Goal: Task Accomplishment & Management: Manage account settings

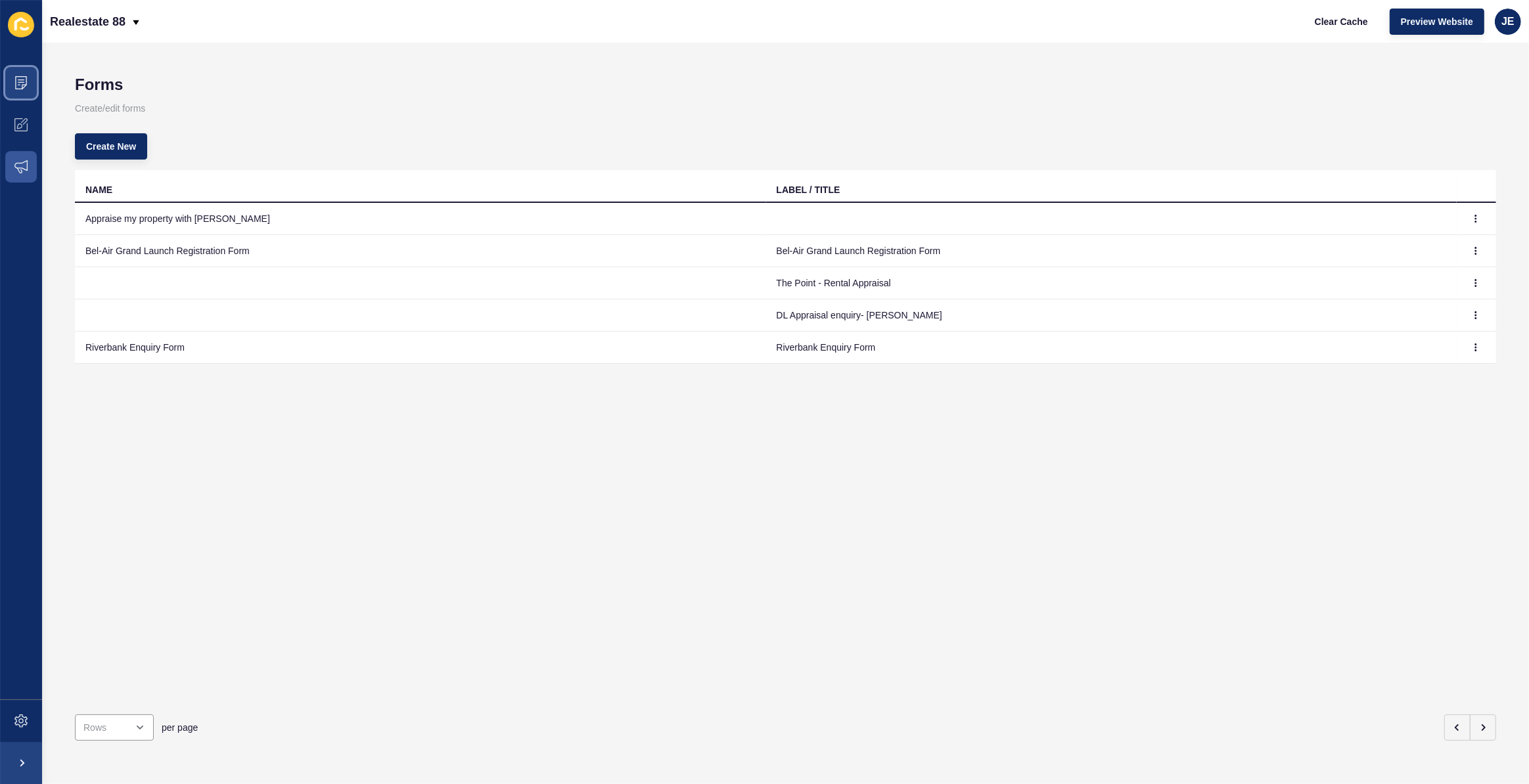
click at [16, 73] on span at bounding box center [21, 82] width 42 height 42
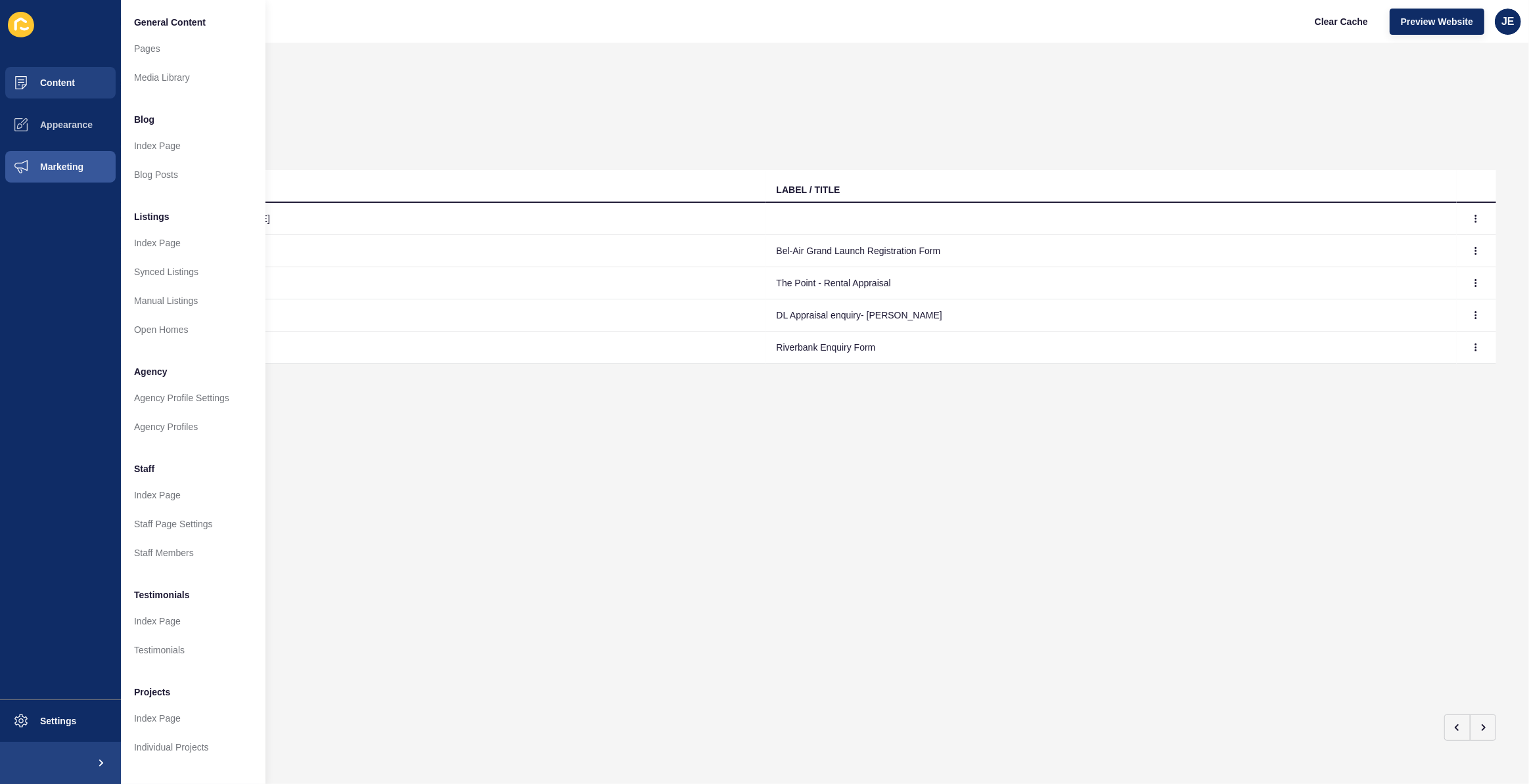
click at [870, 63] on div "Forms Create/edit forms Create New NAME LABEL / TITLE Appraise my property with…" at bounding box center [785, 413] width 1487 height 741
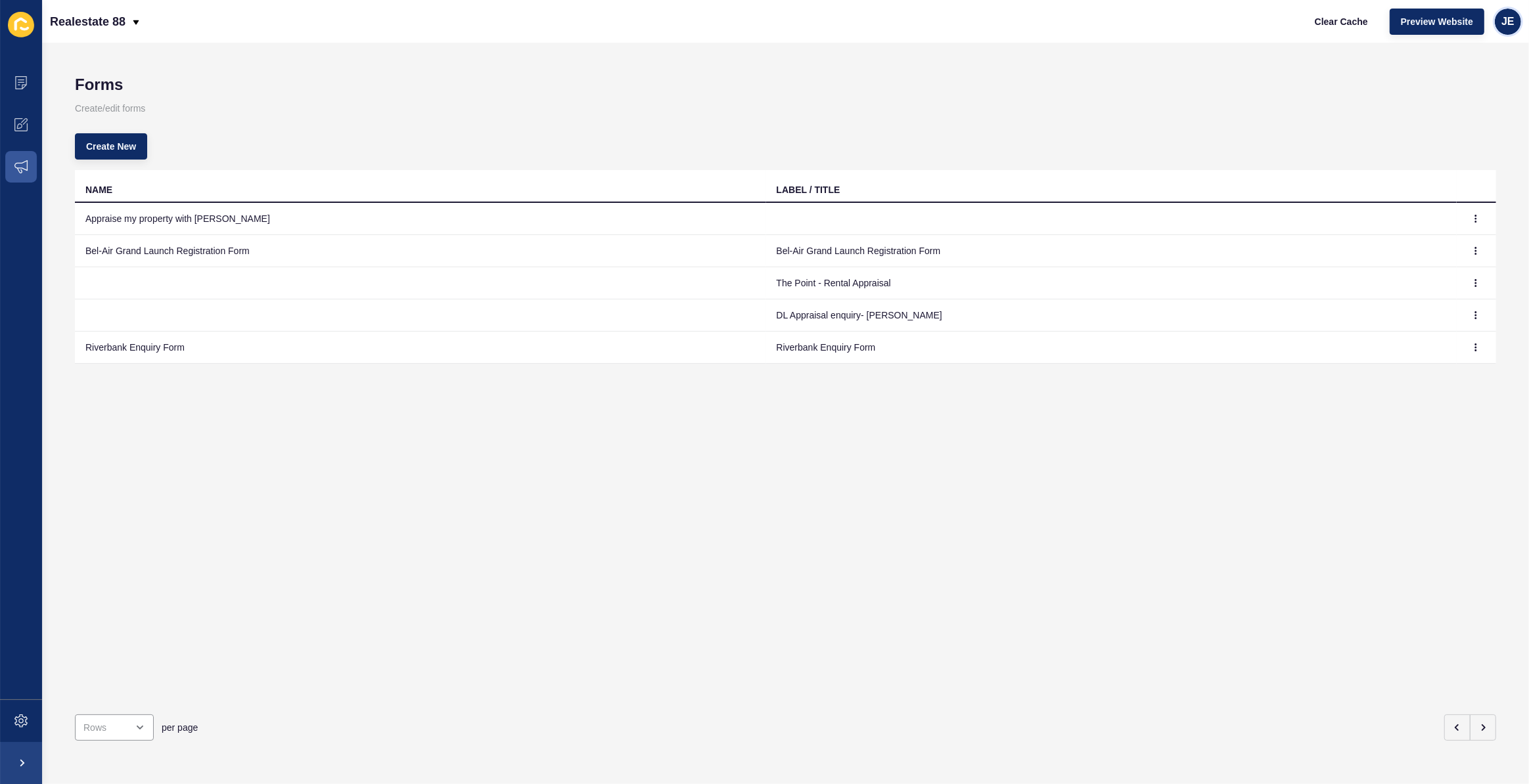
click at [1515, 27] on div "JE" at bounding box center [1508, 22] width 27 height 27
click at [1440, 109] on link "Logout" at bounding box center [1477, 109] width 96 height 29
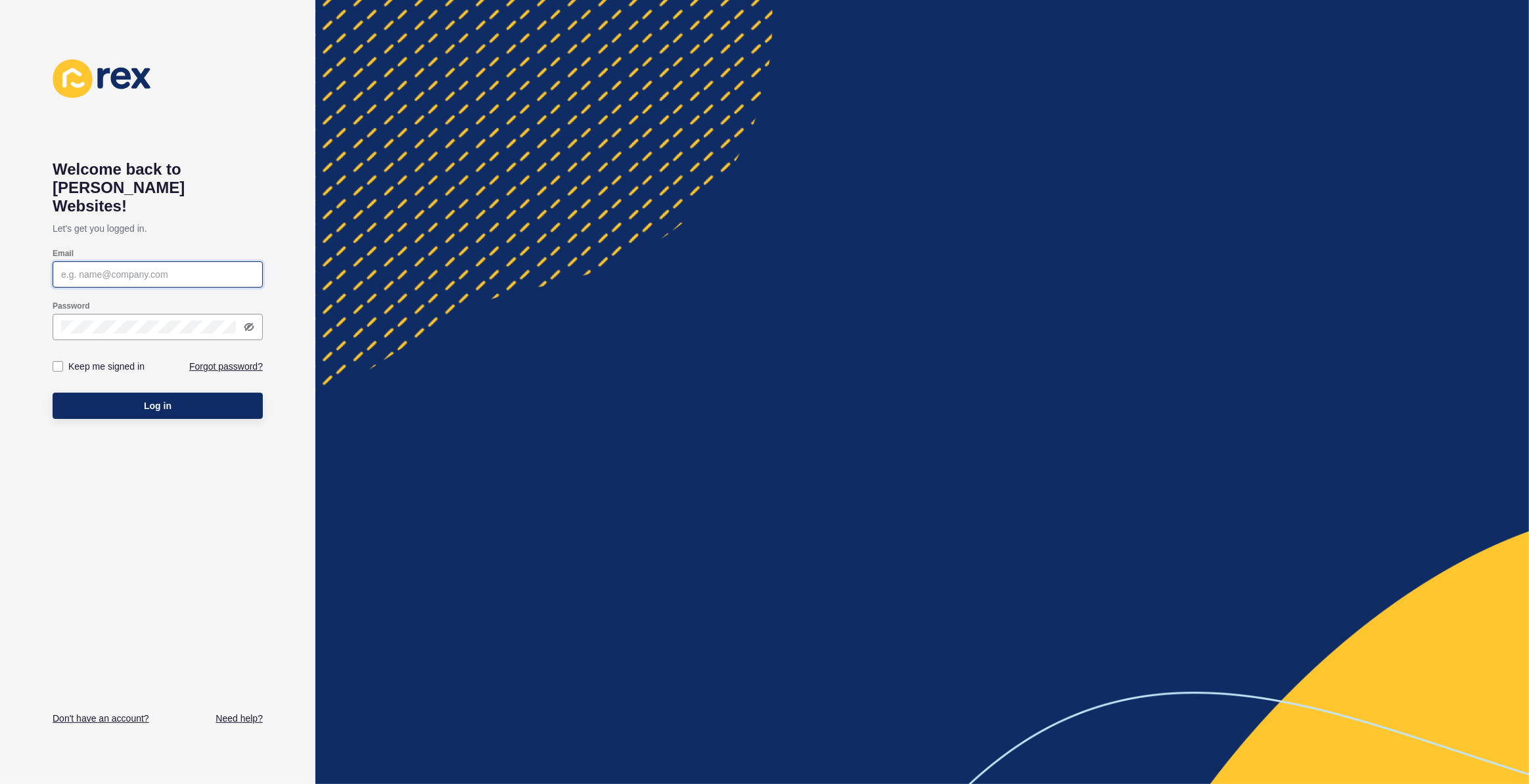
type input "[EMAIL_ADDRESS][PERSON_NAME][DOMAIN_NAME]"
click at [144, 399] on span "Log in" at bounding box center [157, 406] width 27 height 13
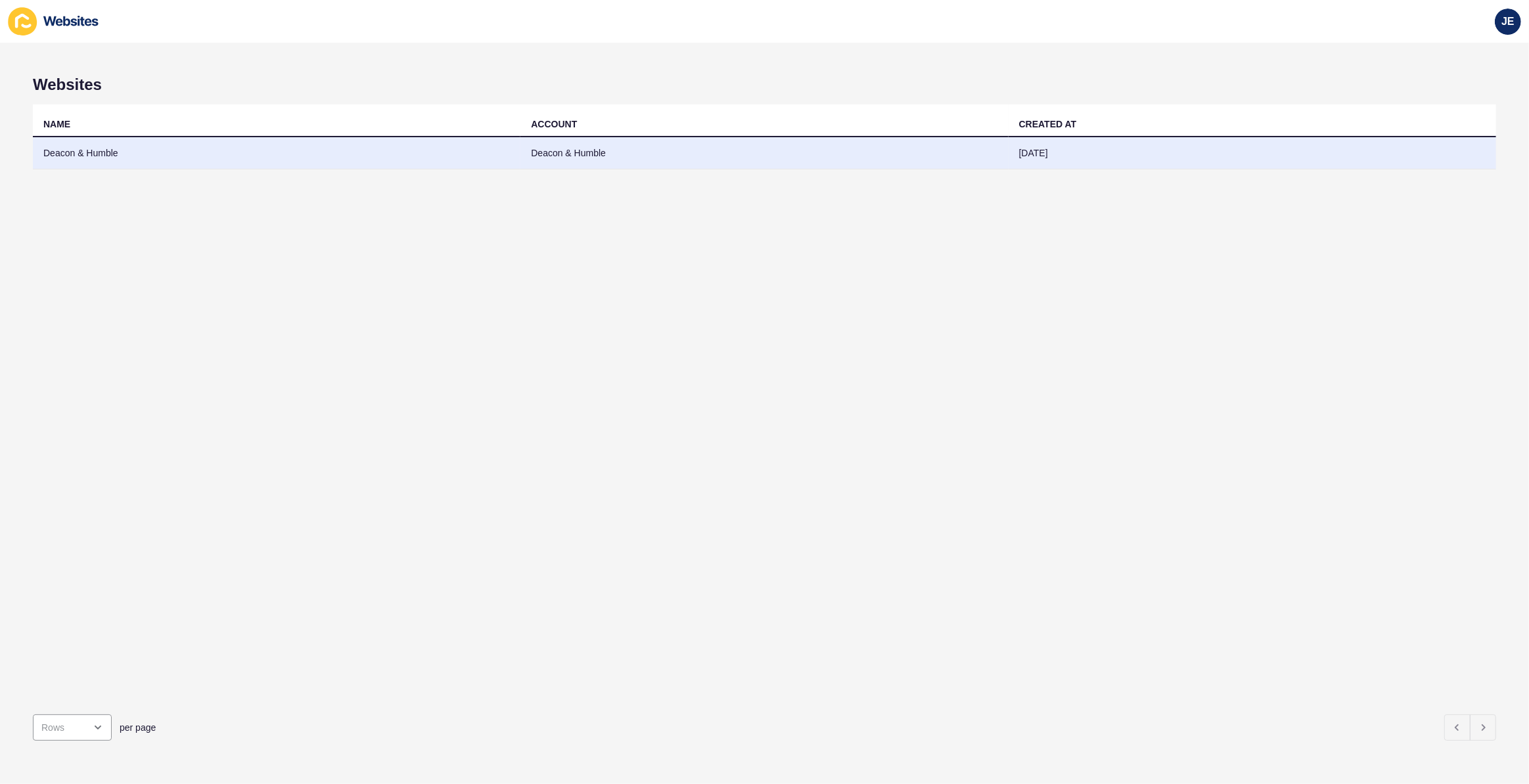
click at [212, 141] on td "Deacon & Humble" at bounding box center [276, 153] width 488 height 32
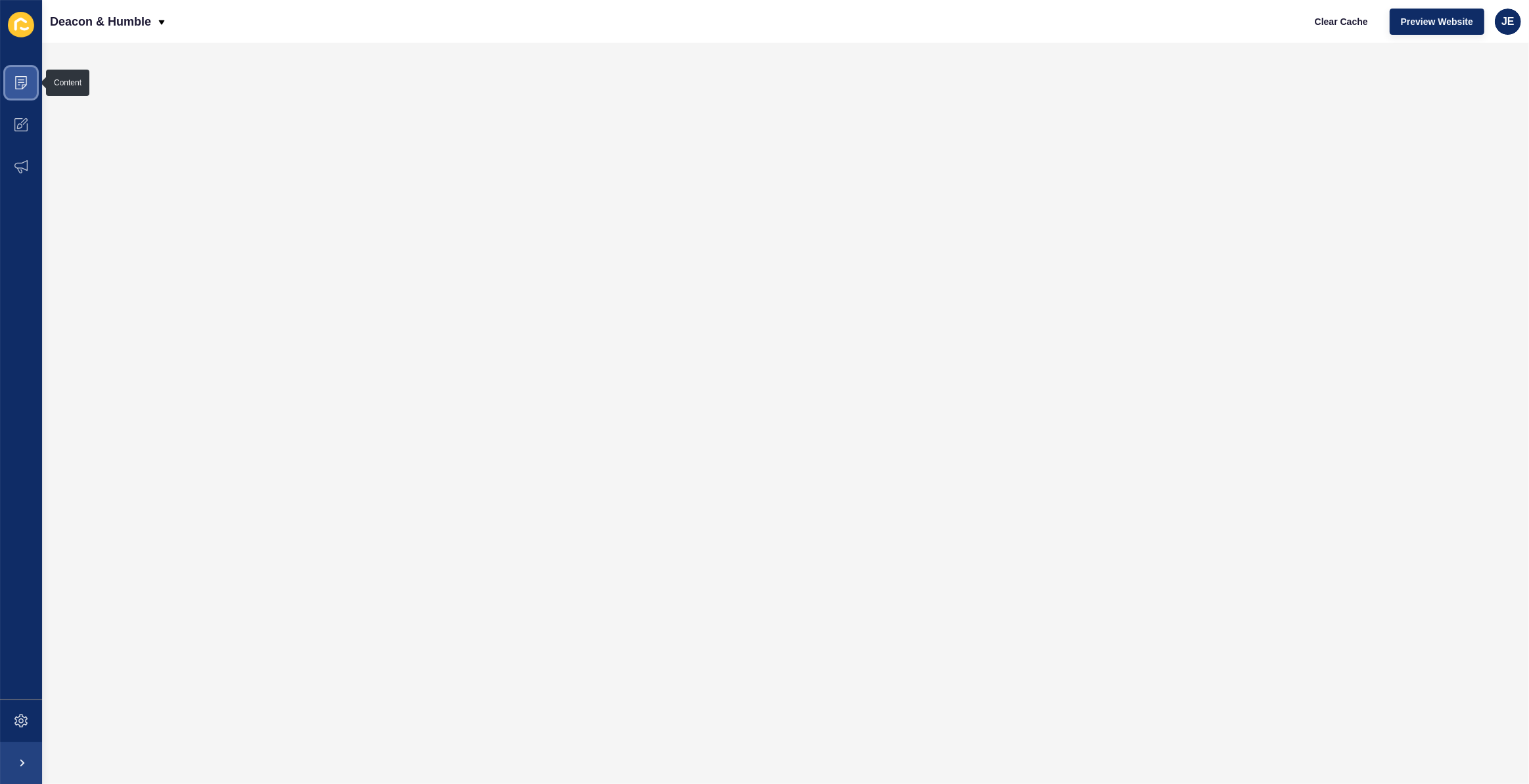
click at [27, 78] on span at bounding box center [21, 82] width 42 height 42
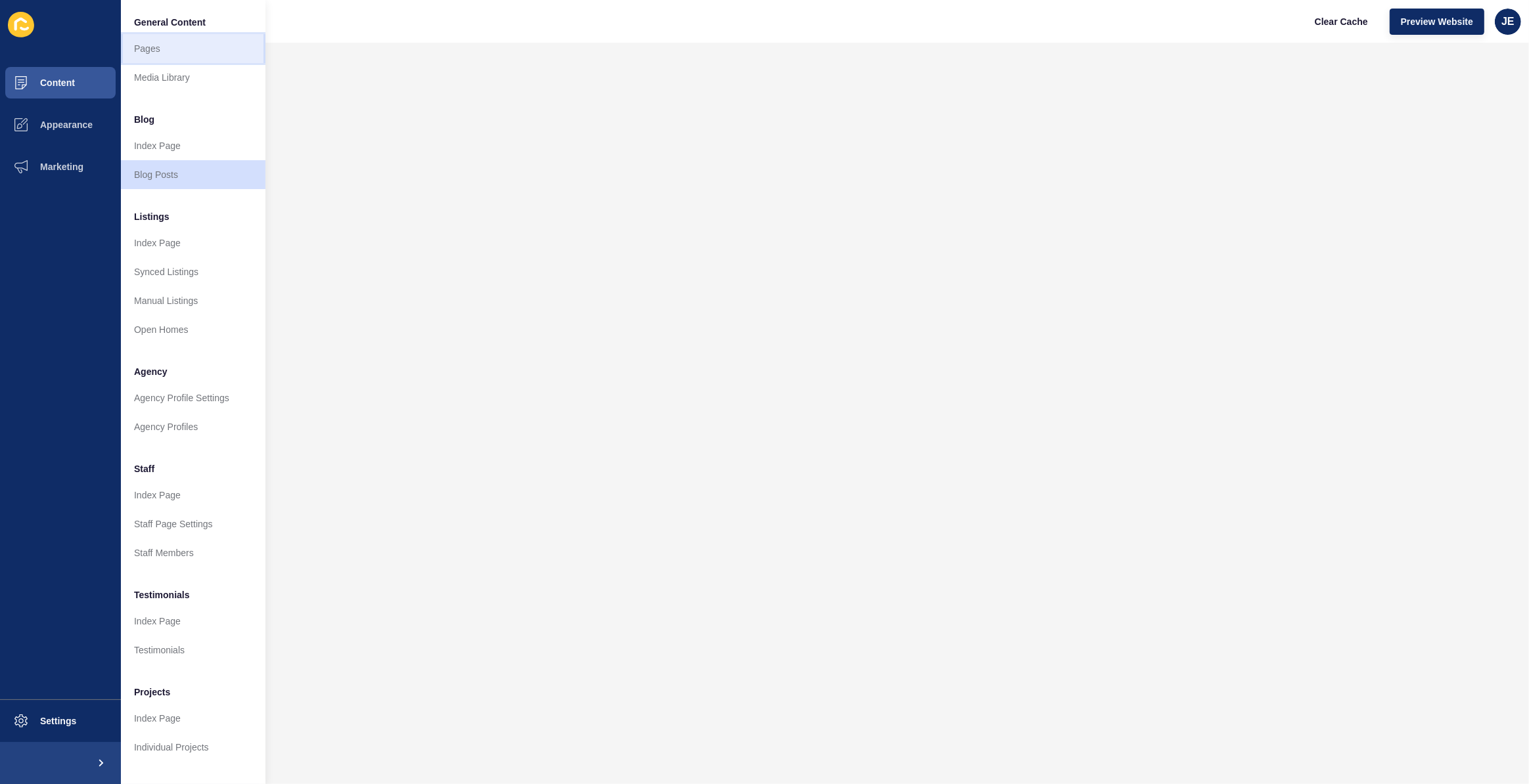
click at [149, 48] on link "Pages" at bounding box center [192, 48] width 144 height 29
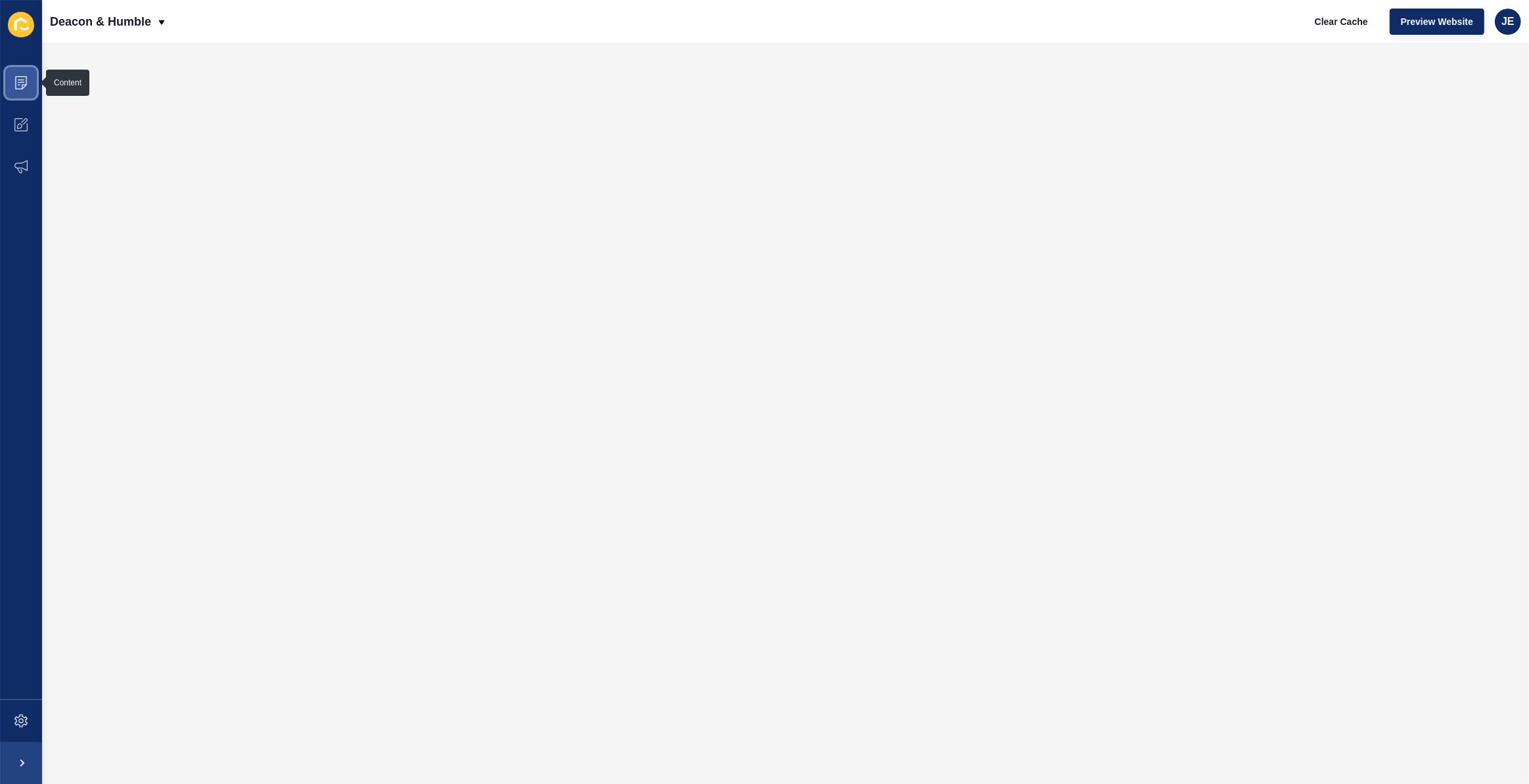
click at [3, 67] on span at bounding box center [21, 82] width 42 height 42
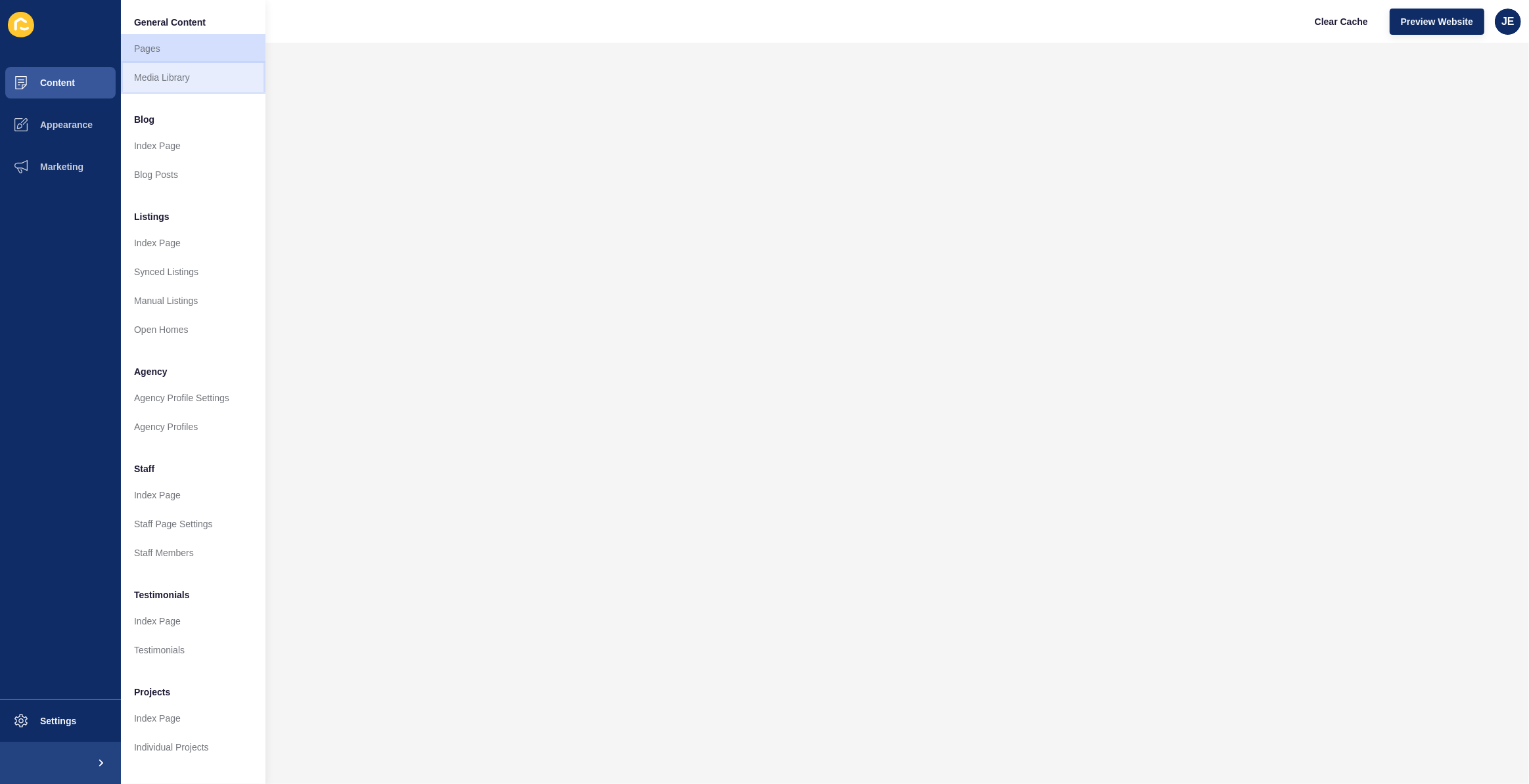
click at [163, 77] on link "Media Library" at bounding box center [192, 77] width 144 height 29
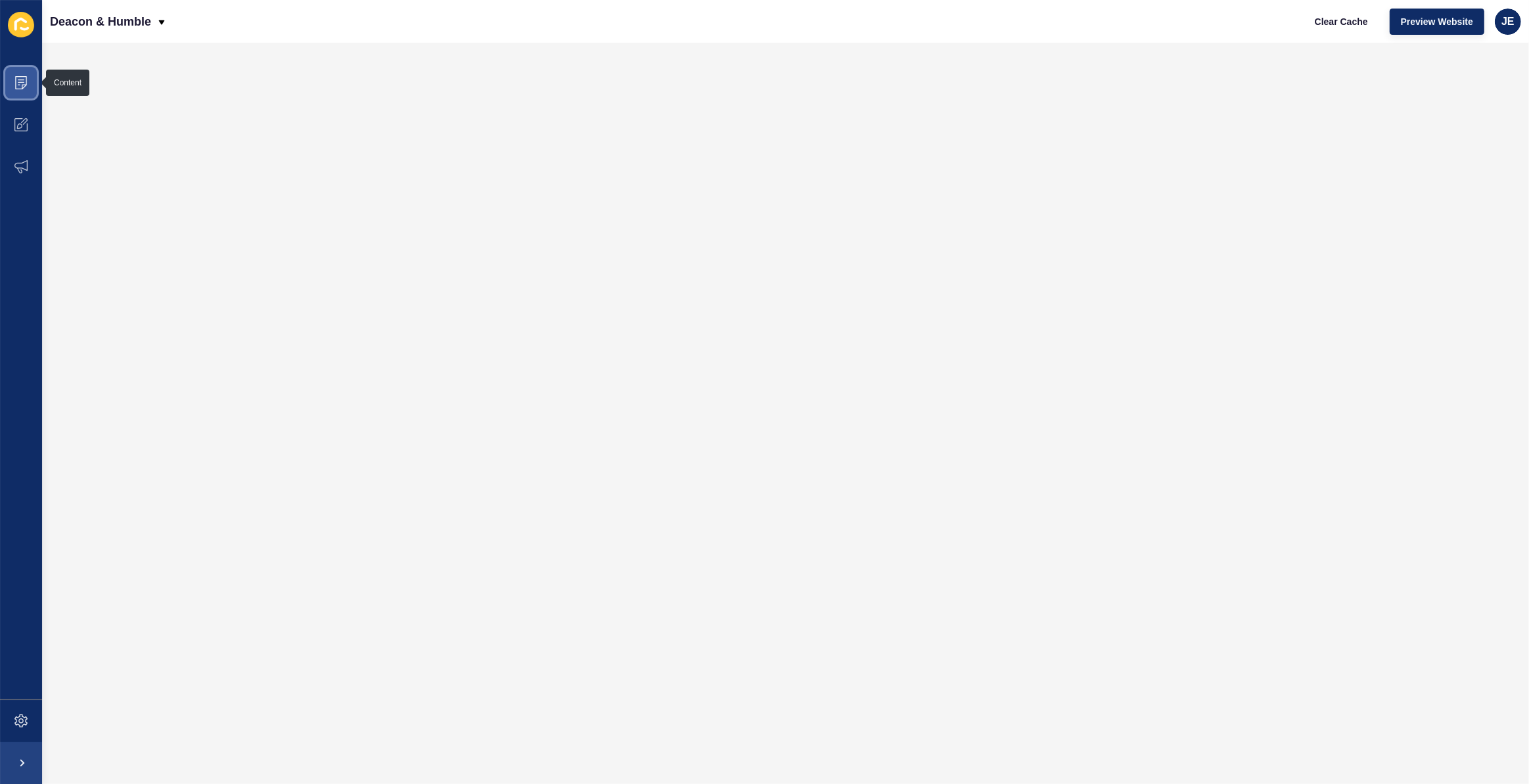
click at [13, 78] on span at bounding box center [21, 82] width 42 height 42
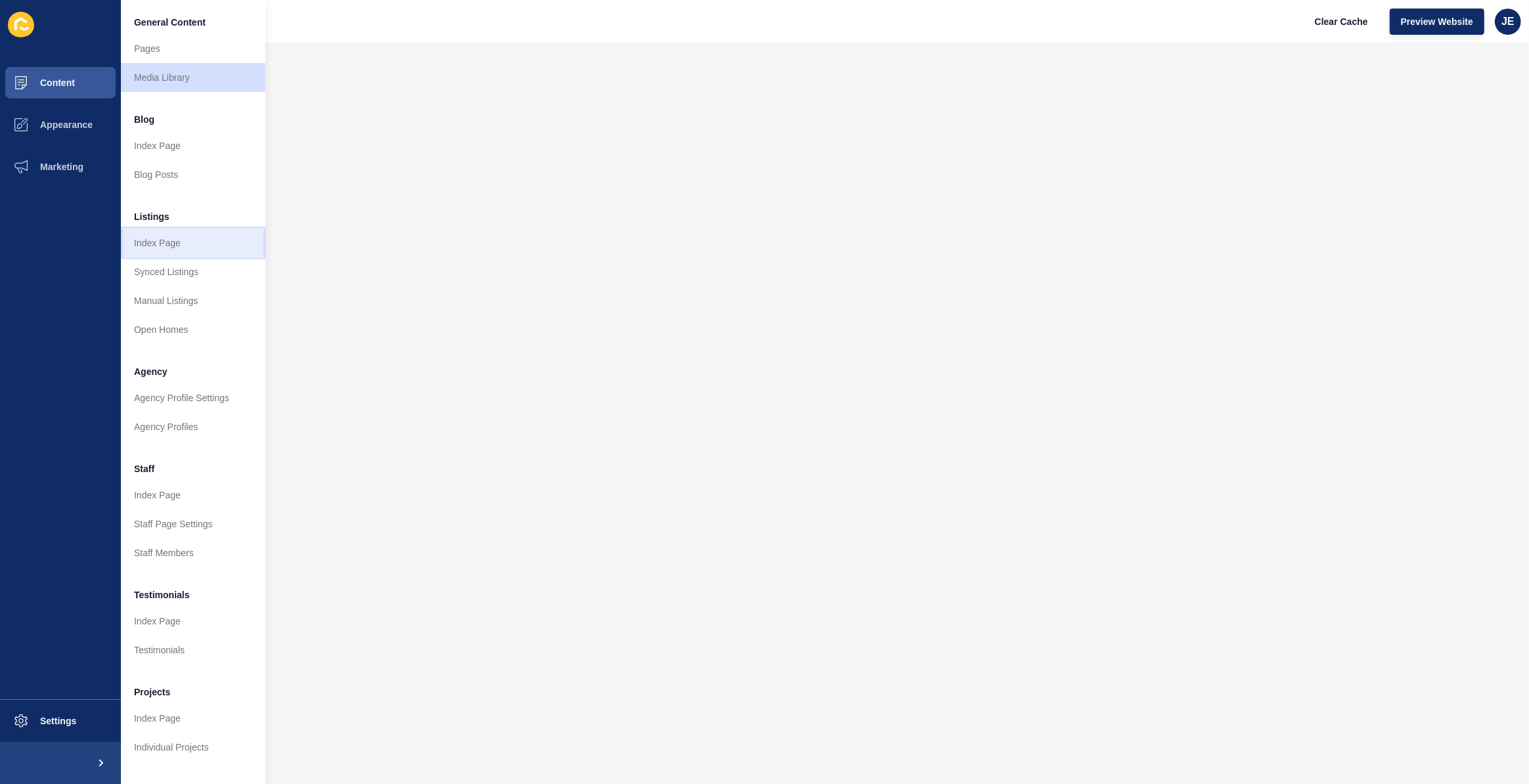
click at [179, 248] on link "Index Page" at bounding box center [192, 243] width 144 height 29
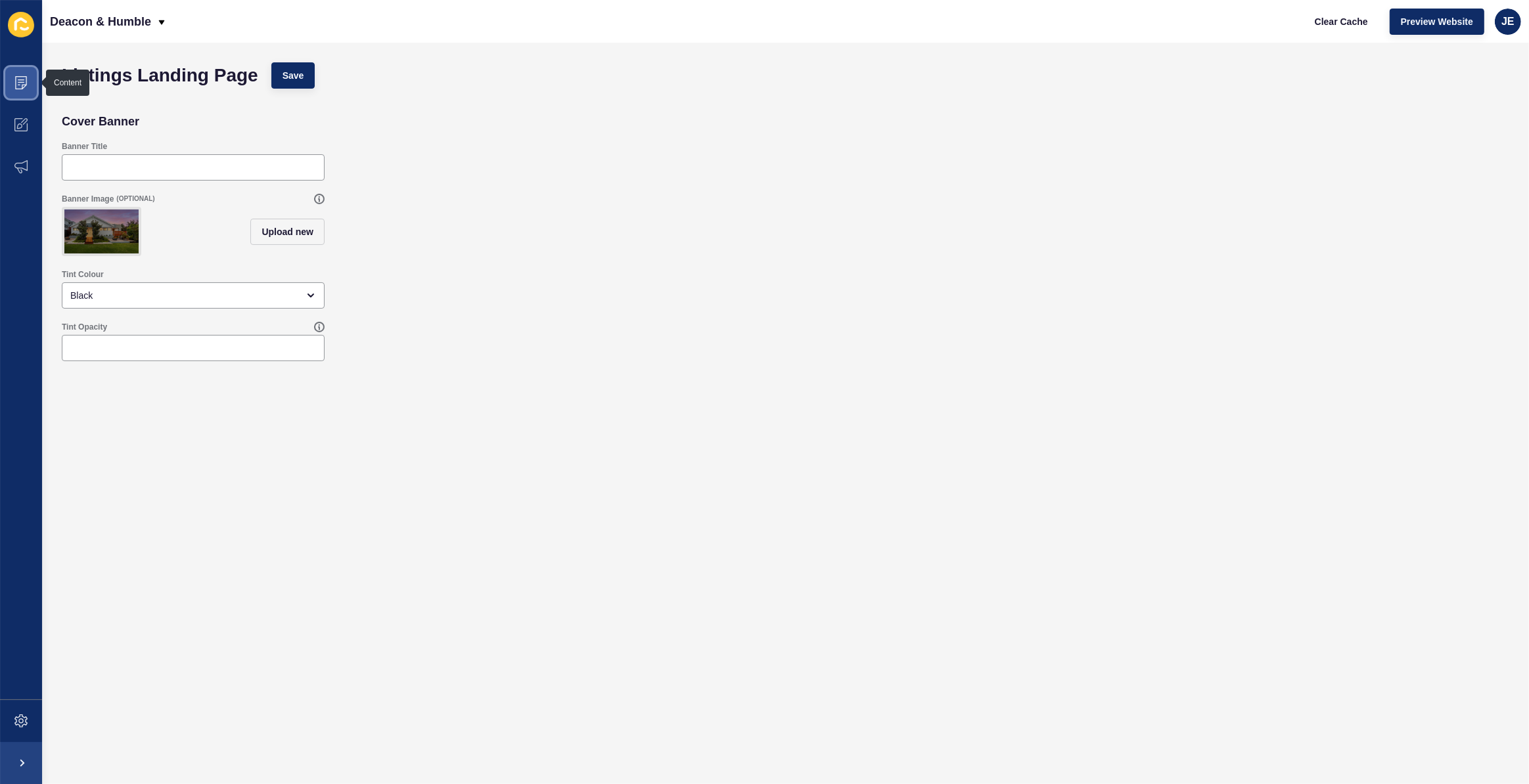
click at [14, 90] on span at bounding box center [21, 82] width 42 height 42
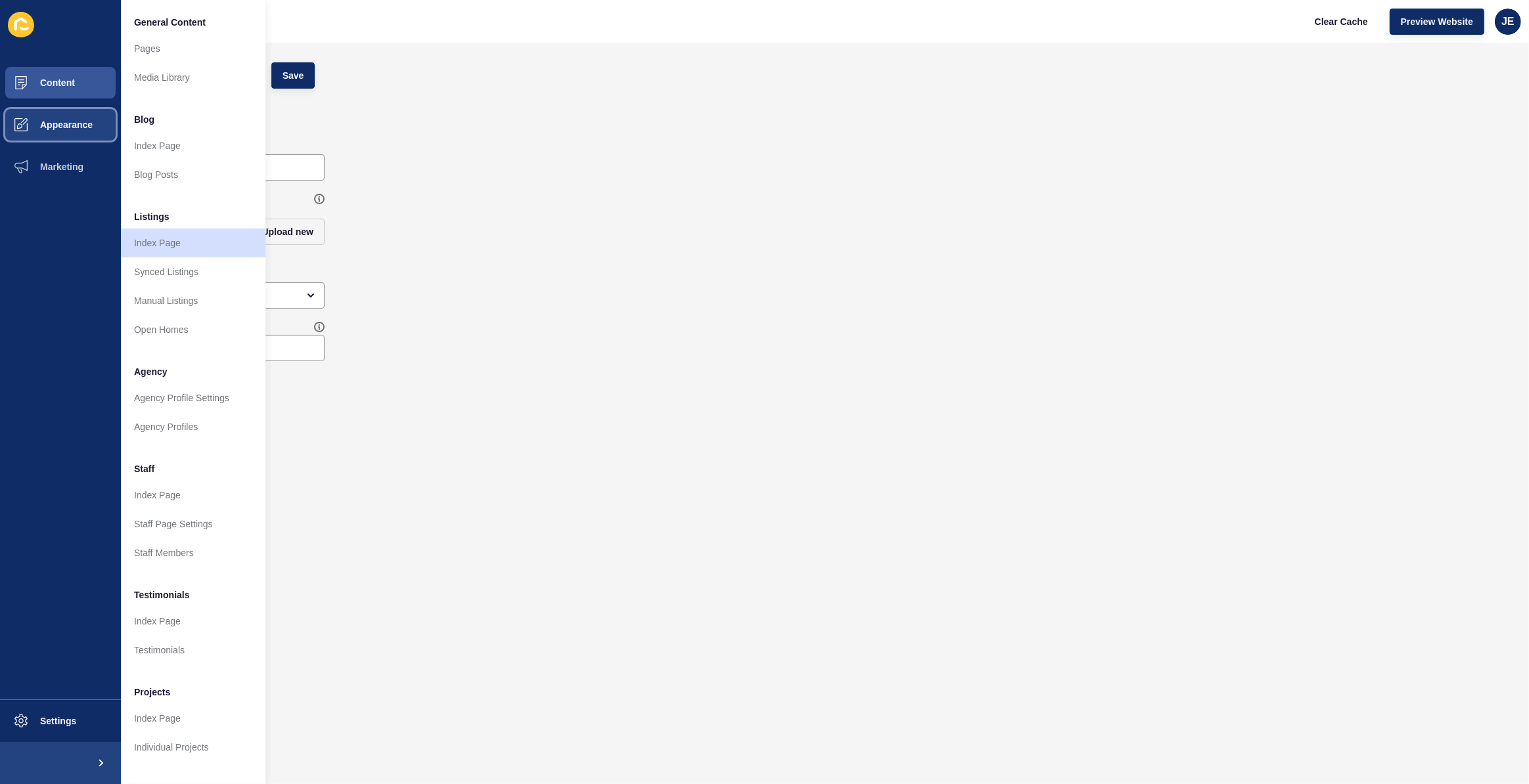
click at [43, 128] on span "Appearance" at bounding box center [45, 125] width 95 height 10
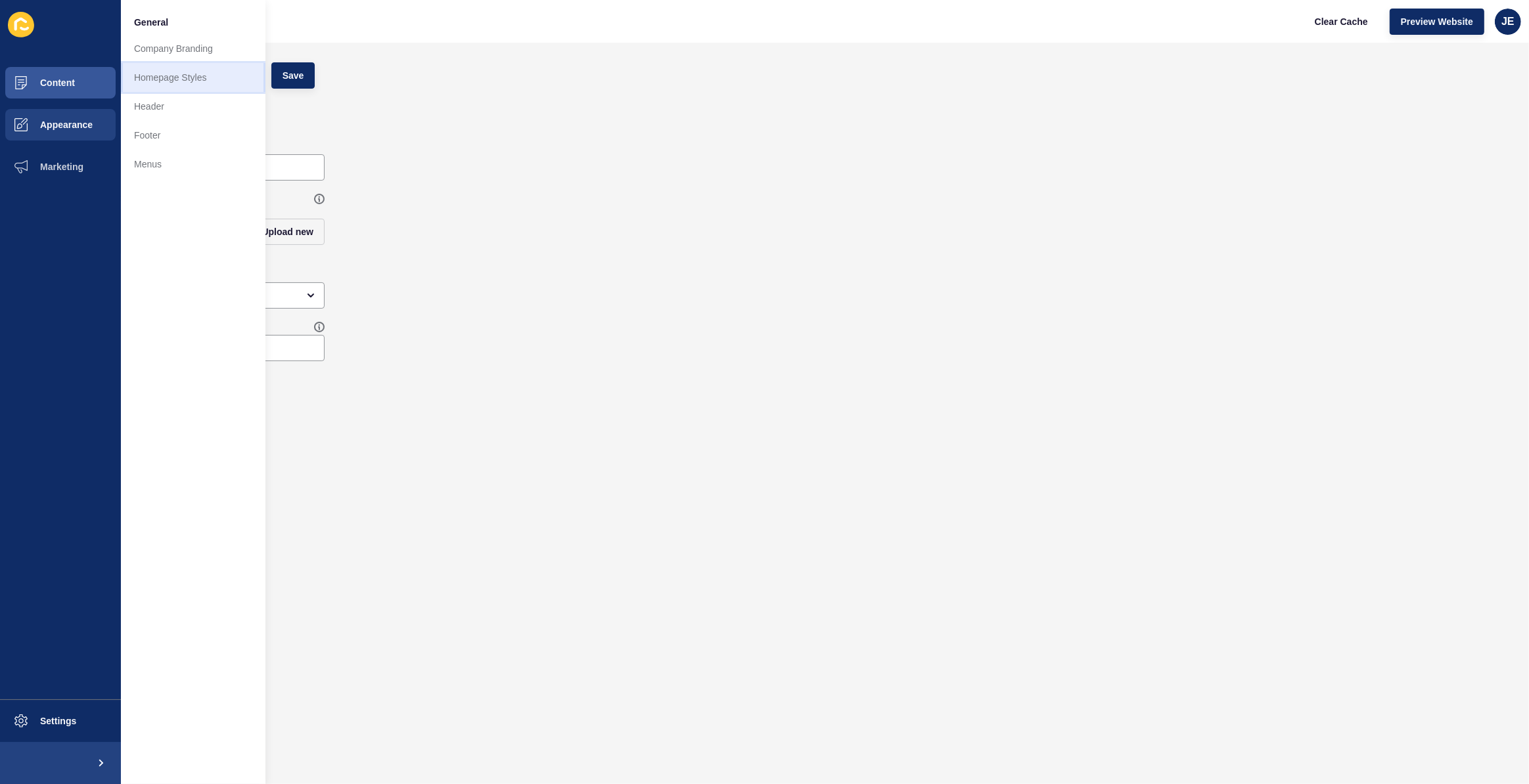
click at [155, 75] on link "Homepage Styles" at bounding box center [192, 77] width 144 height 29
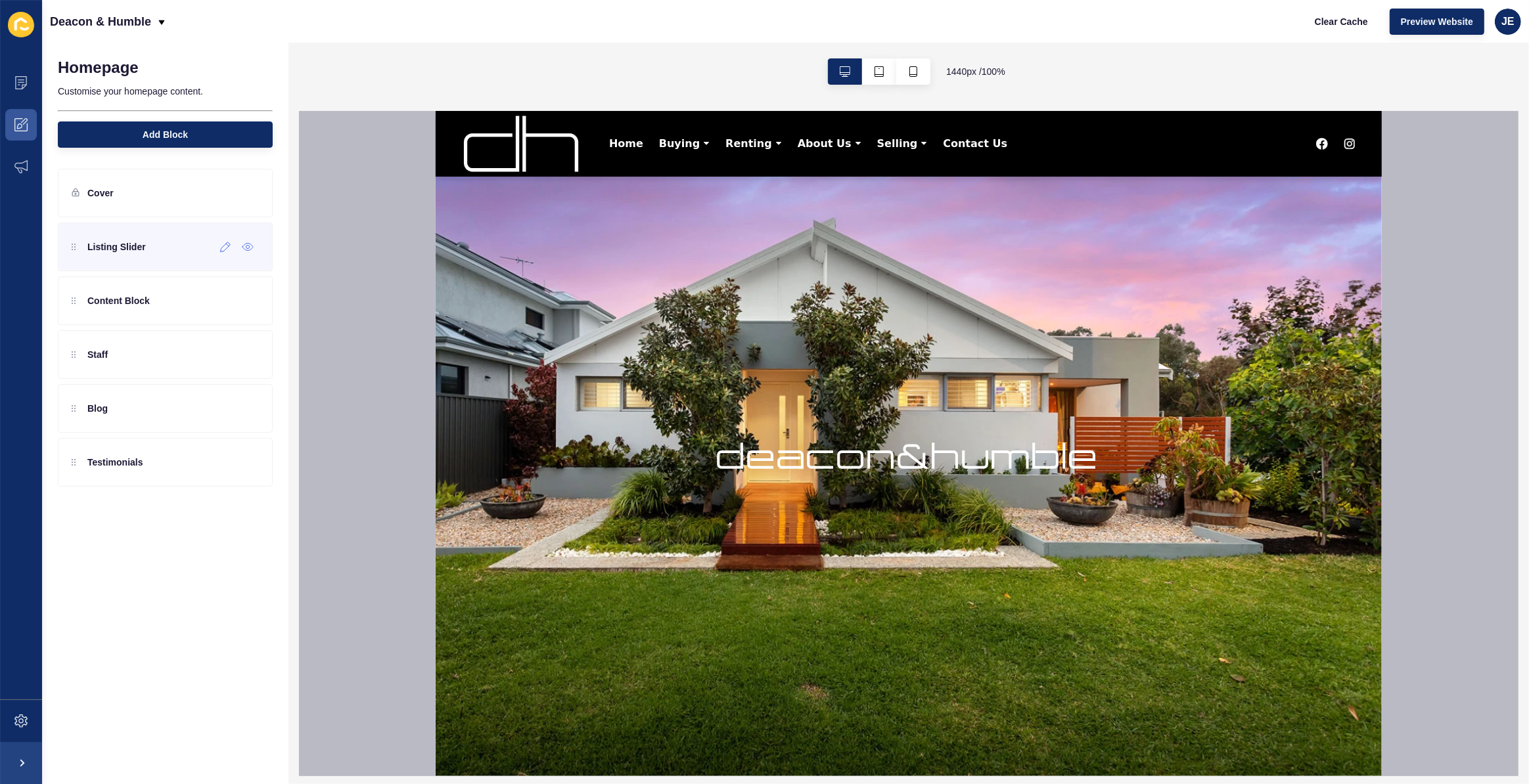
click at [144, 257] on div "Listing Slider" at bounding box center [165, 247] width 215 height 49
click at [129, 254] on div "Listing Slider" at bounding box center [109, 247] width 74 height 21
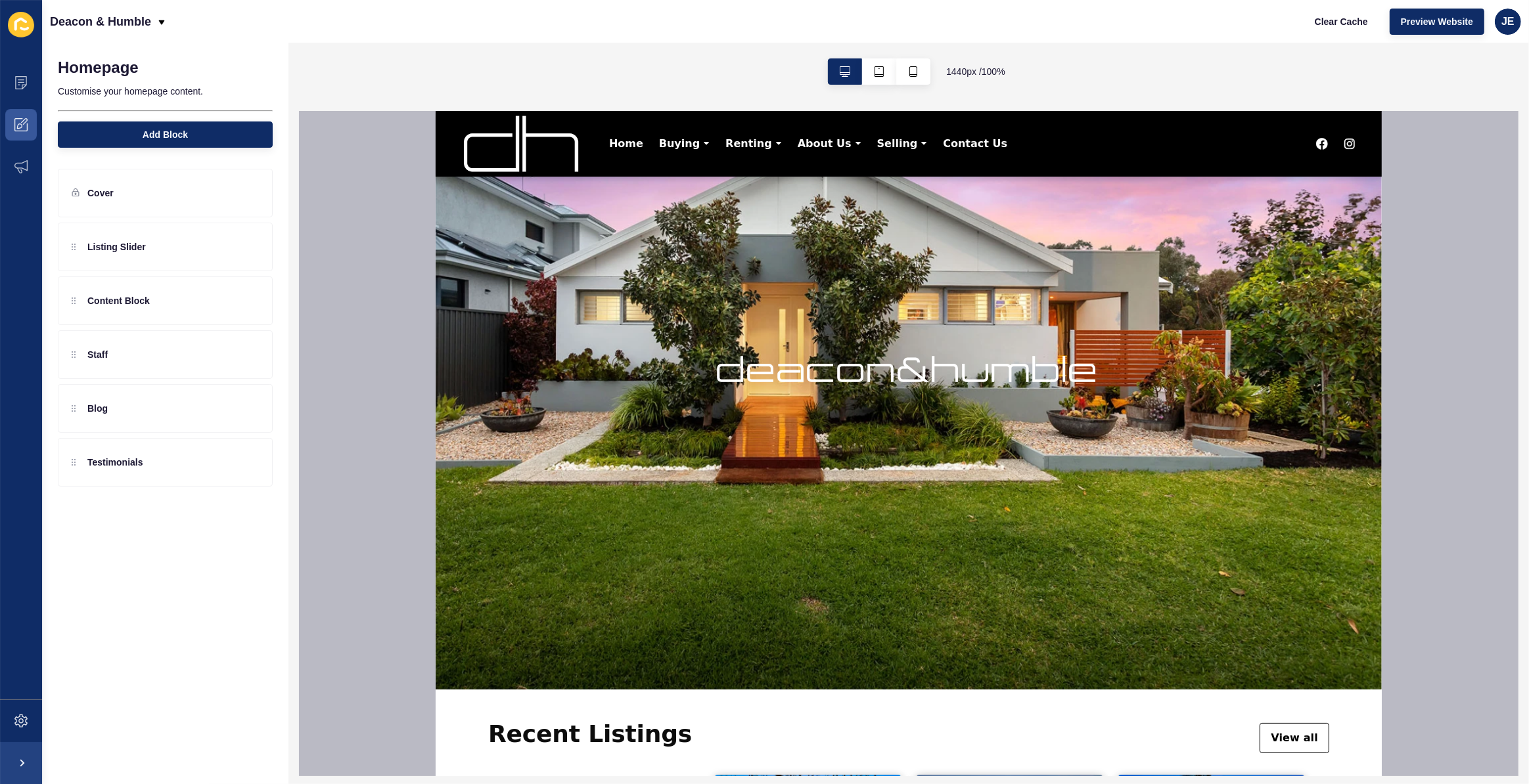
scroll to position [59, 0]
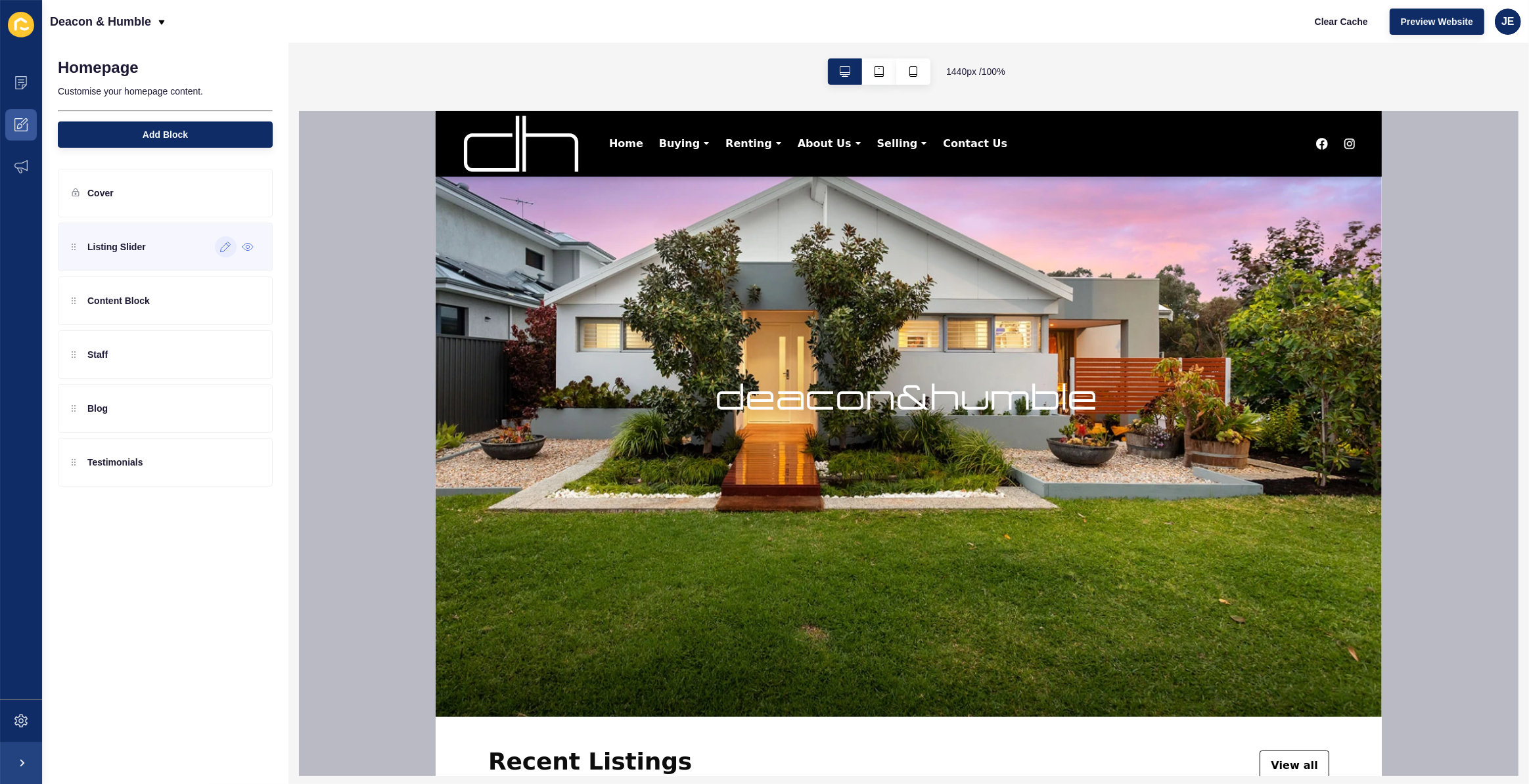
click at [227, 246] on icon at bounding box center [225, 247] width 11 height 10
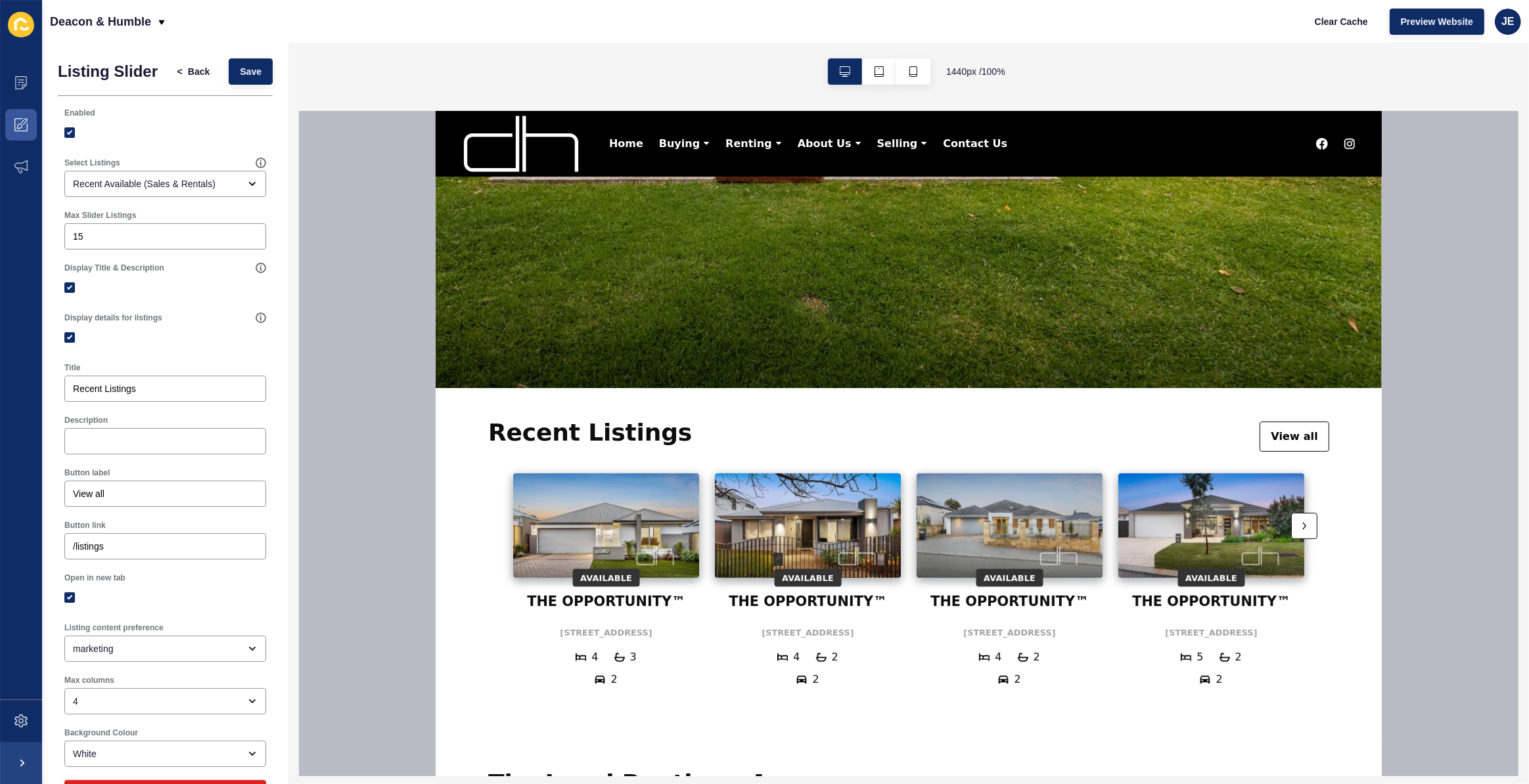
scroll to position [418, 0]
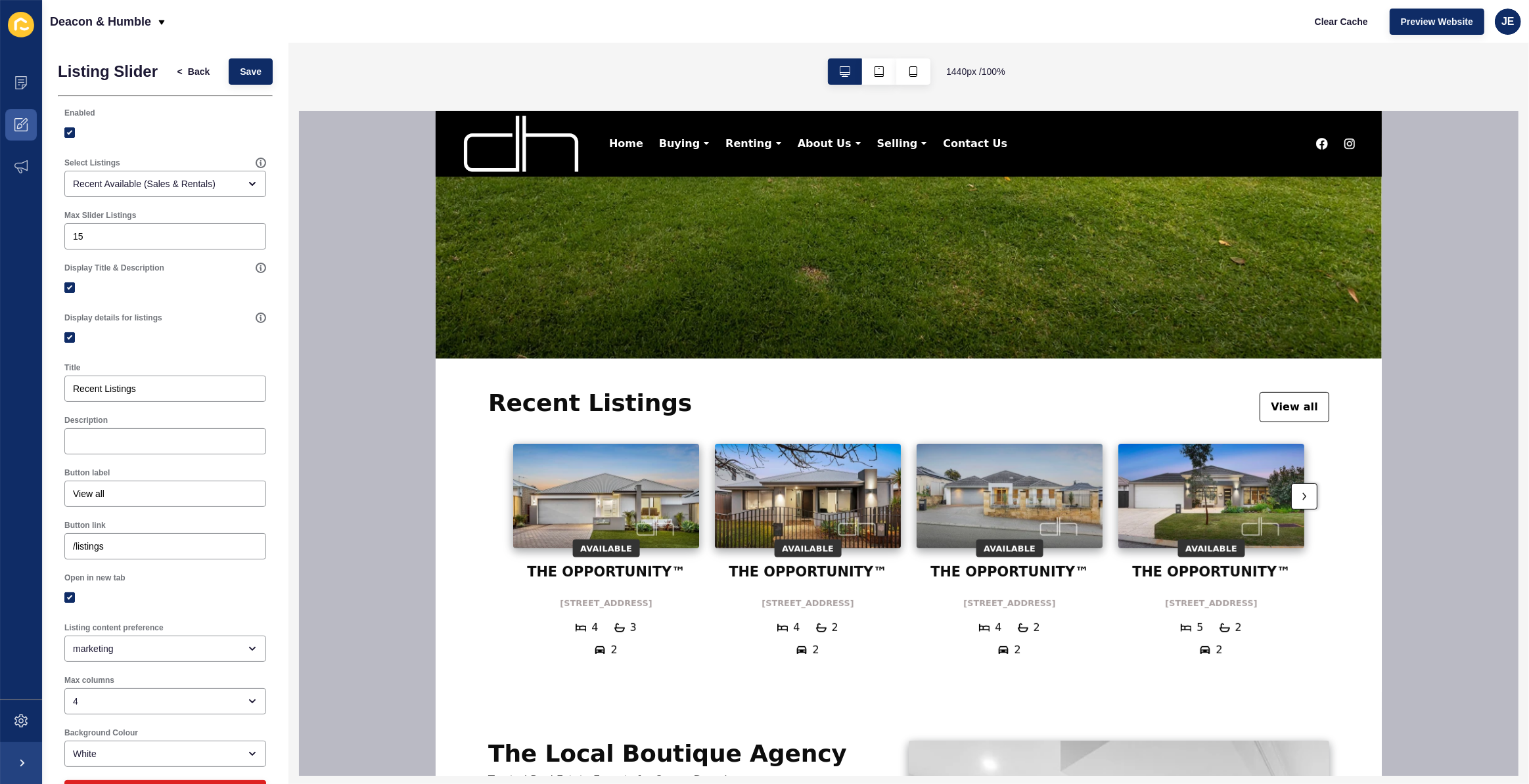
click at [1291, 499] on div at bounding box center [1303, 496] width 27 height 27
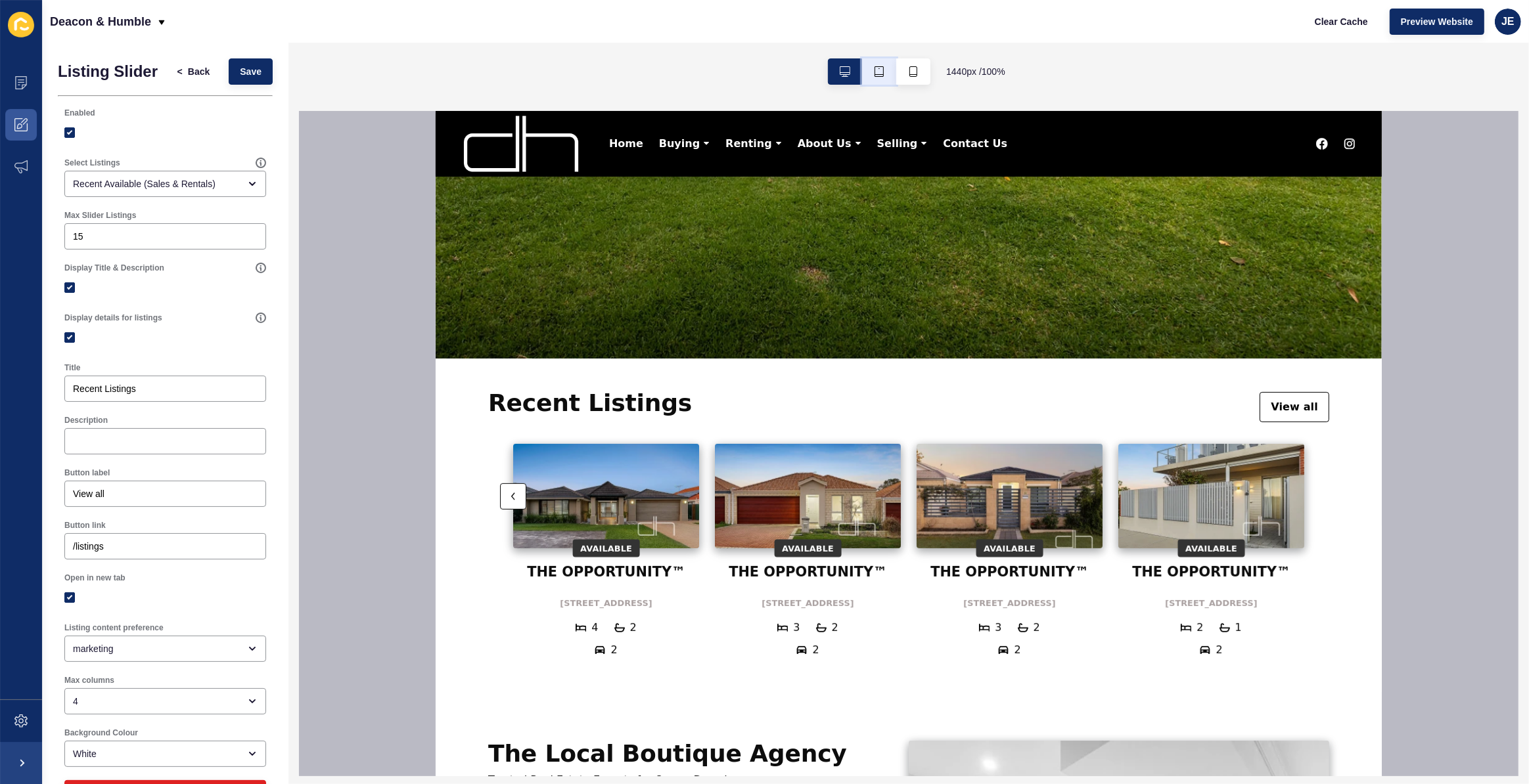
click at [870, 71] on button "button" at bounding box center [879, 72] width 34 height 27
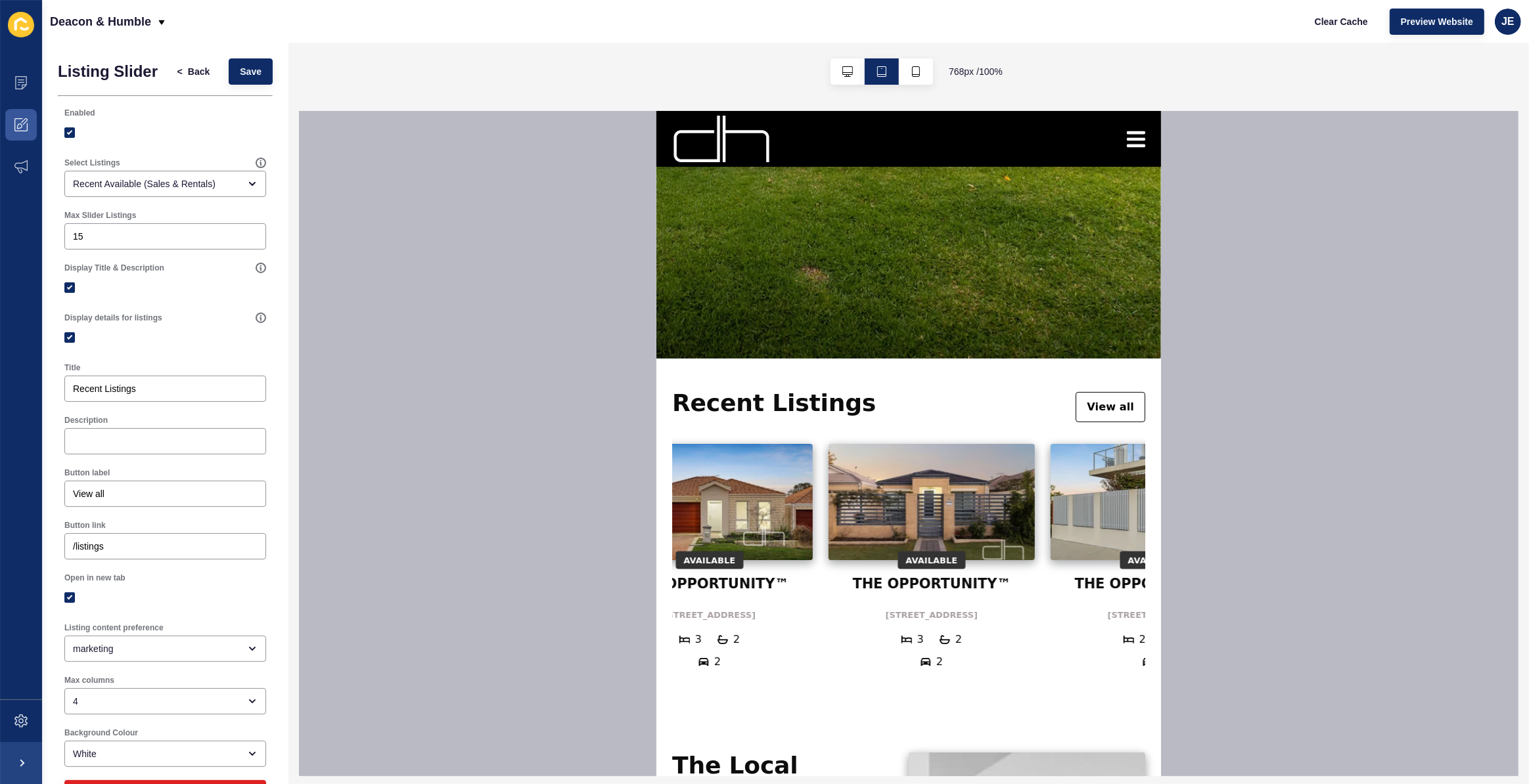
scroll to position [0, 1316]
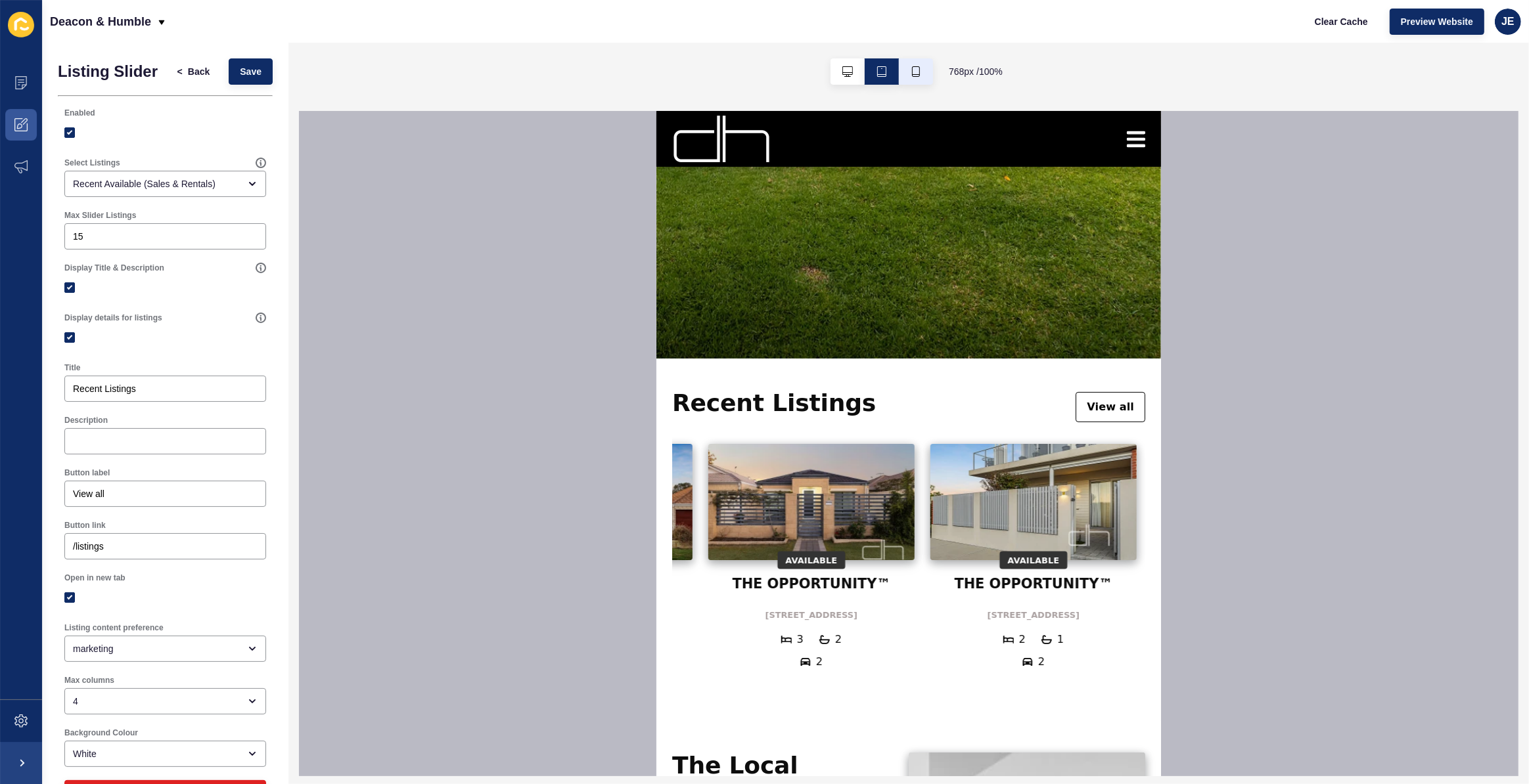
click at [907, 70] on button "button" at bounding box center [915, 72] width 34 height 27
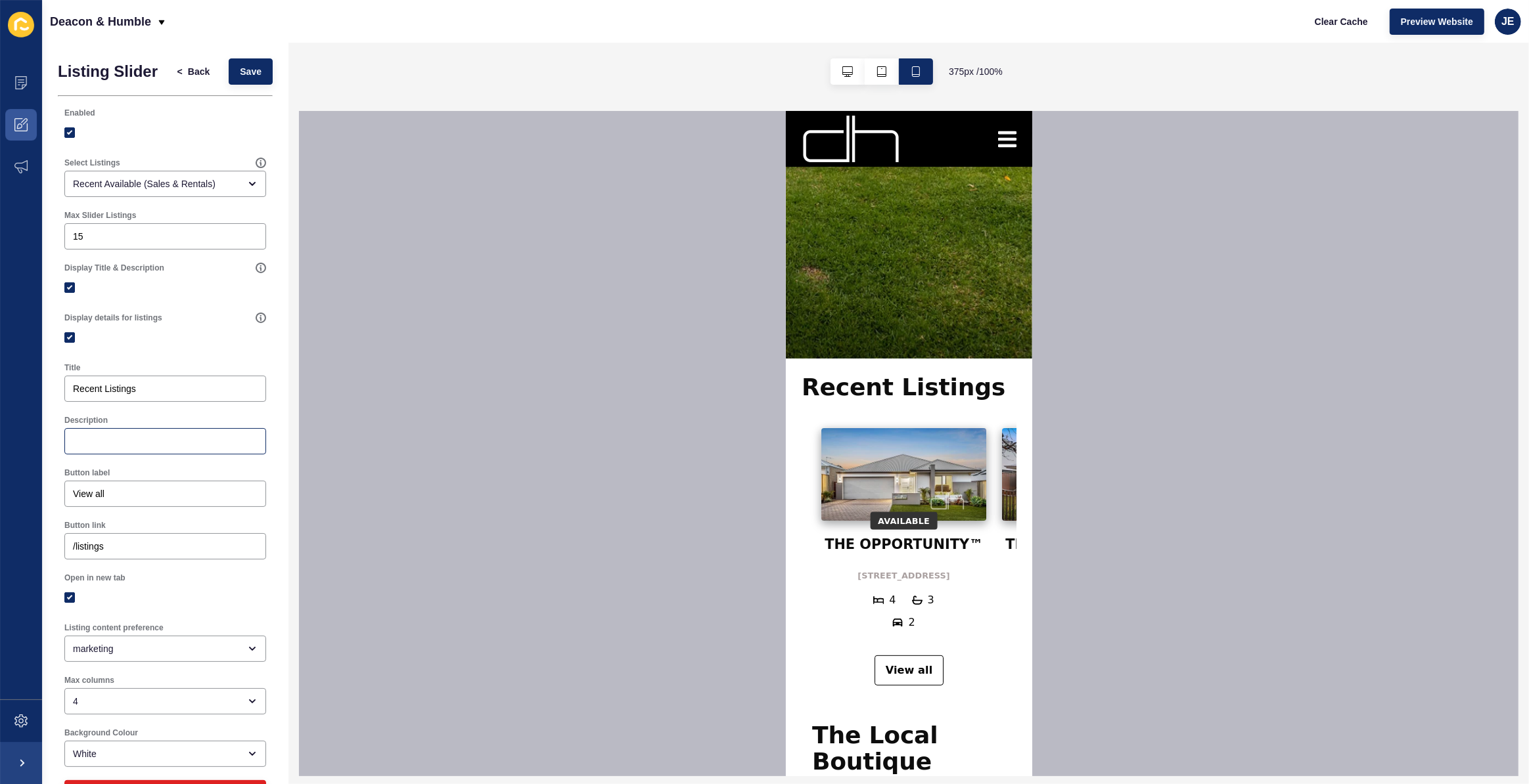
scroll to position [55, 0]
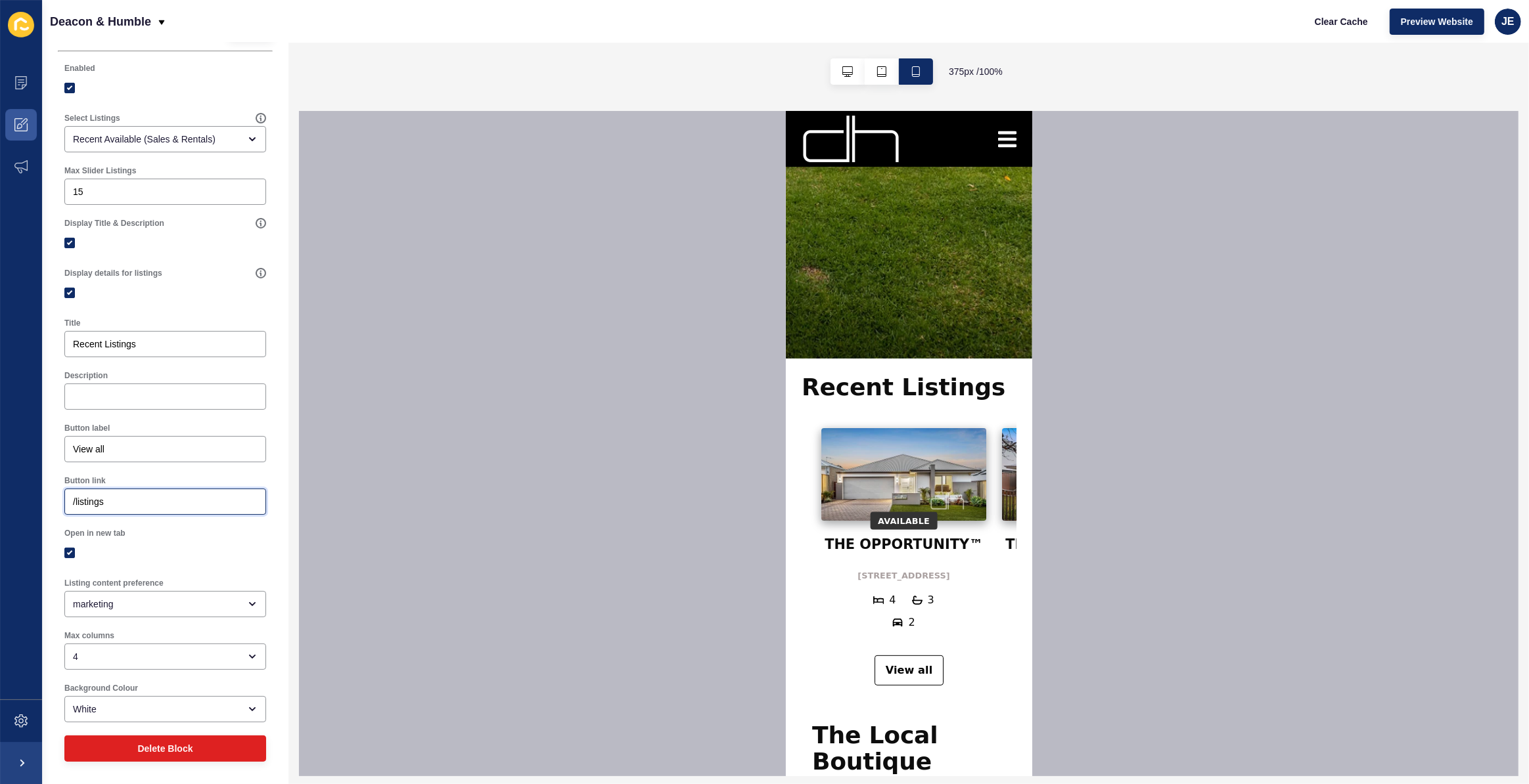
click at [121, 506] on input "/listings" at bounding box center [165, 501] width 184 height 13
click at [122, 440] on div "View all" at bounding box center [165, 449] width 202 height 27
click at [138, 335] on div "Recent Listings" at bounding box center [165, 344] width 202 height 27
click at [144, 604] on div "marketing" at bounding box center [156, 604] width 167 height 13
click at [194, 538] on div "Open in new tab" at bounding box center [165, 533] width 202 height 10
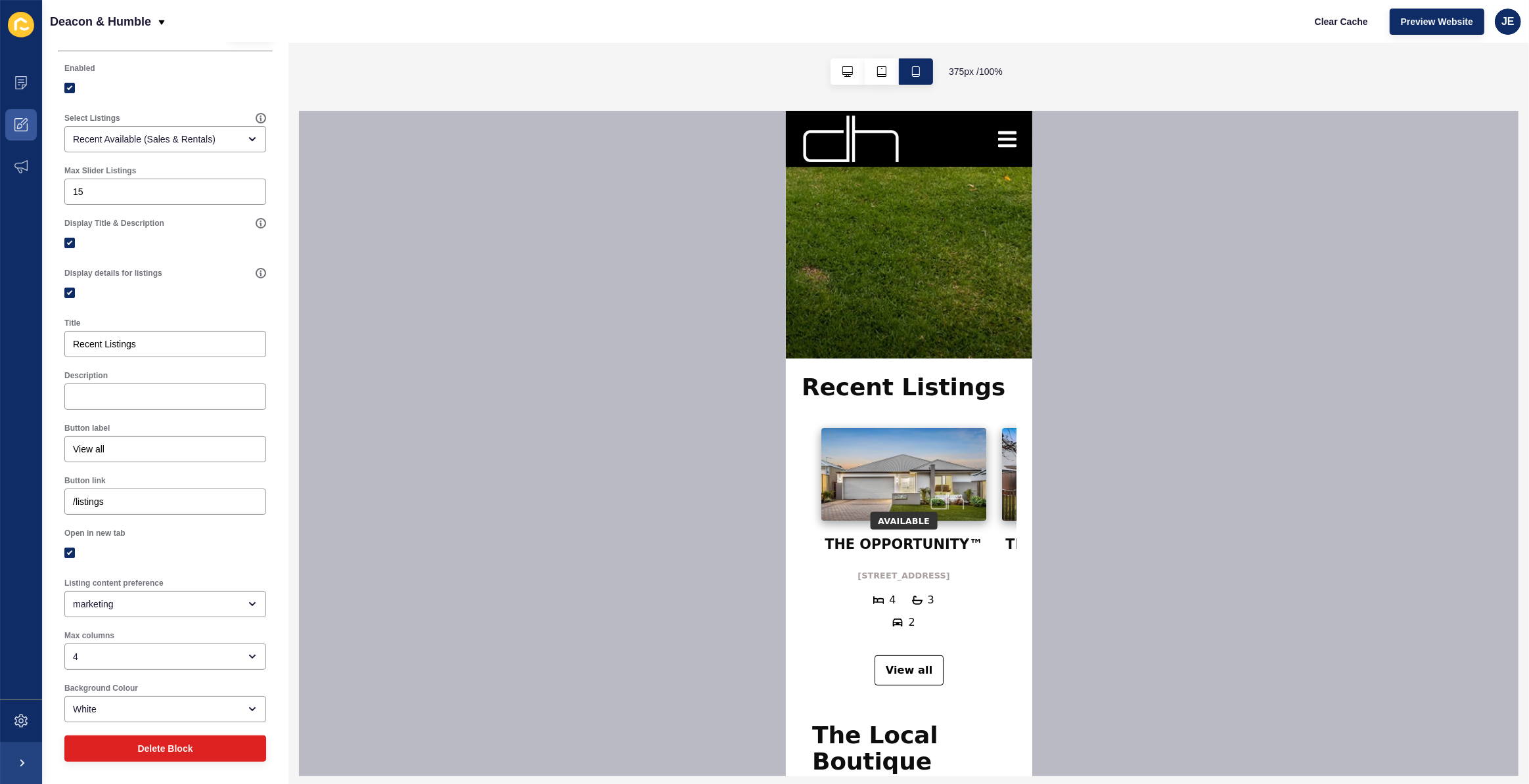
scroll to position [0, 0]
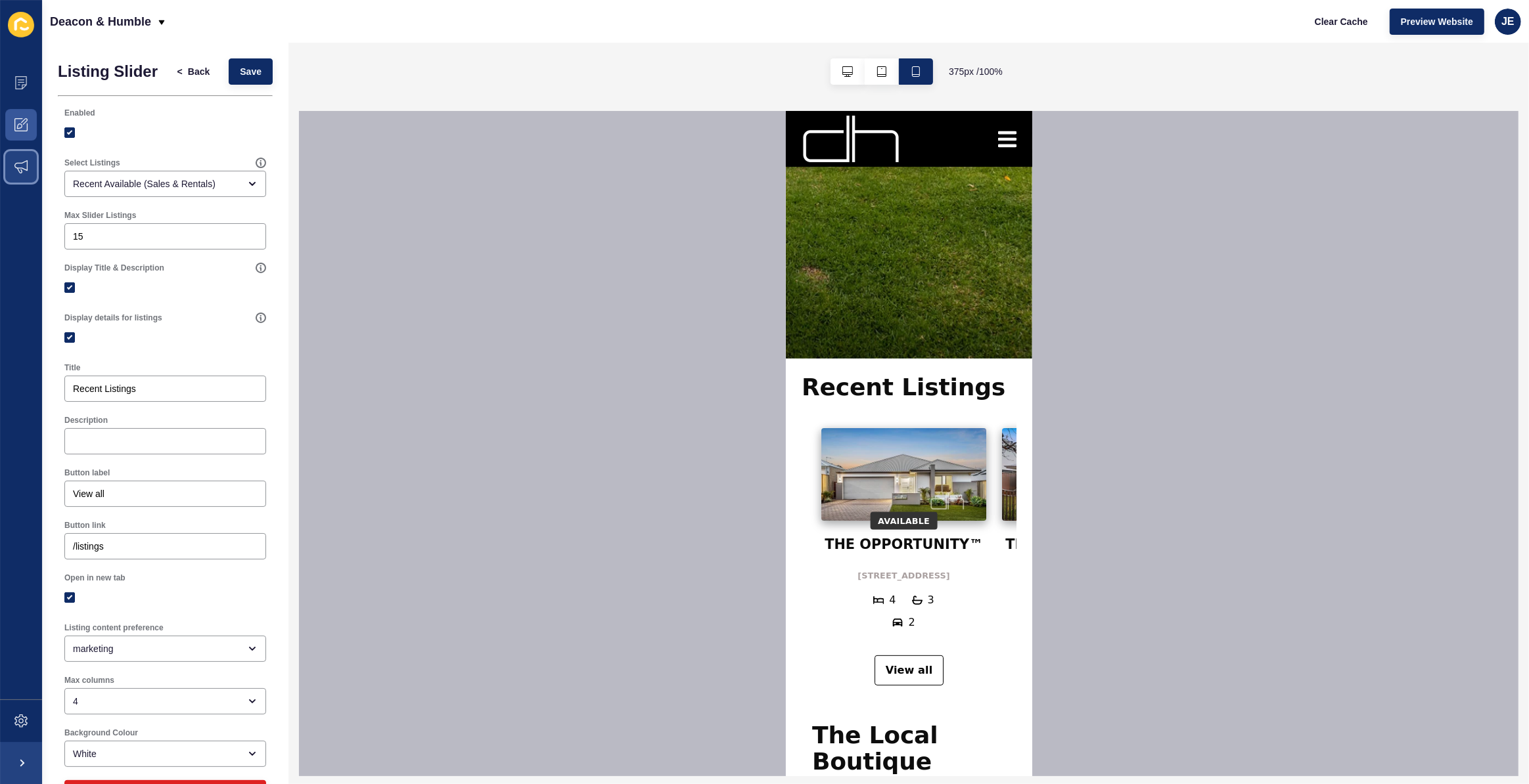
click at [30, 165] on span at bounding box center [21, 166] width 42 height 42
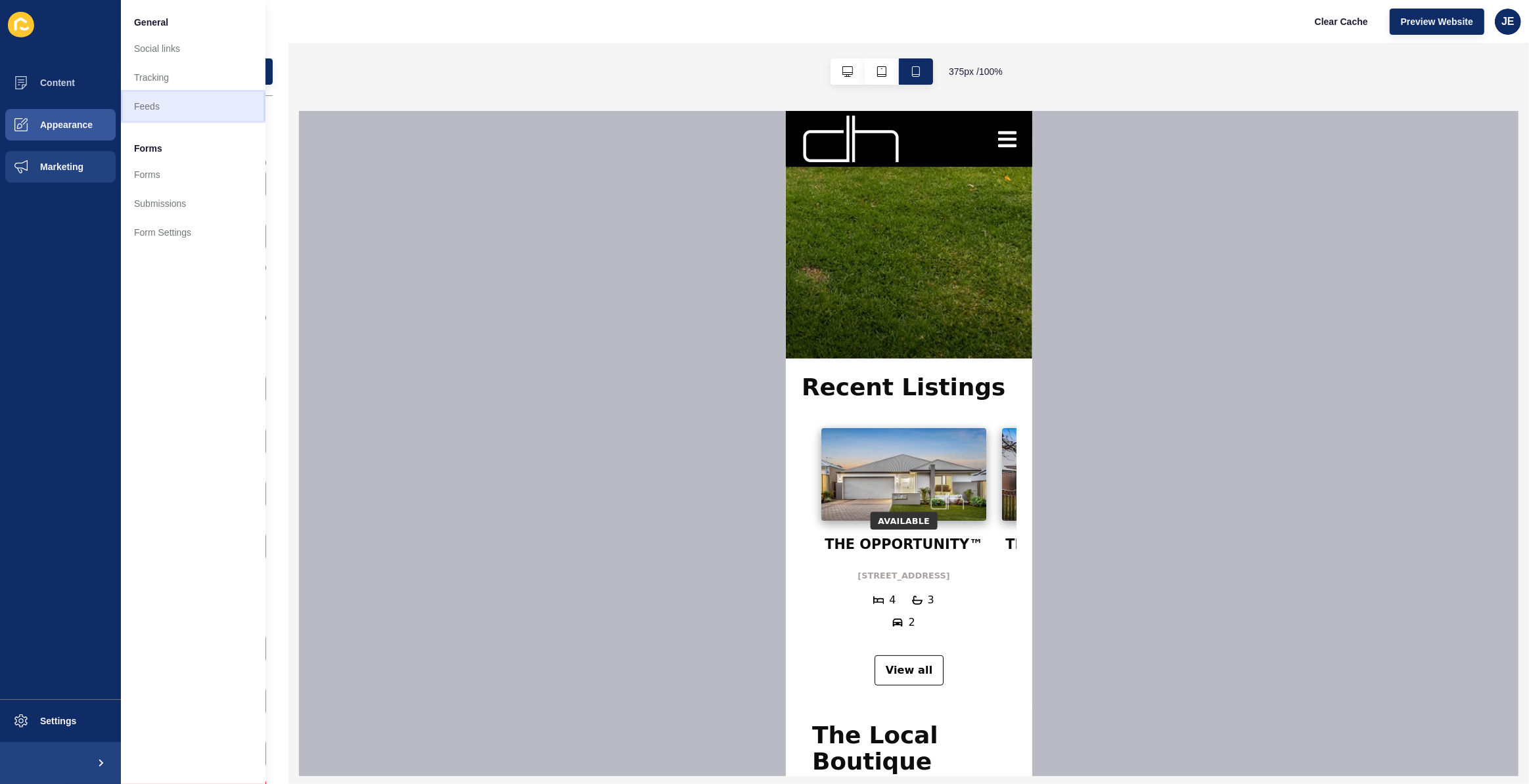
click at [184, 109] on link "Feeds" at bounding box center [192, 106] width 144 height 29
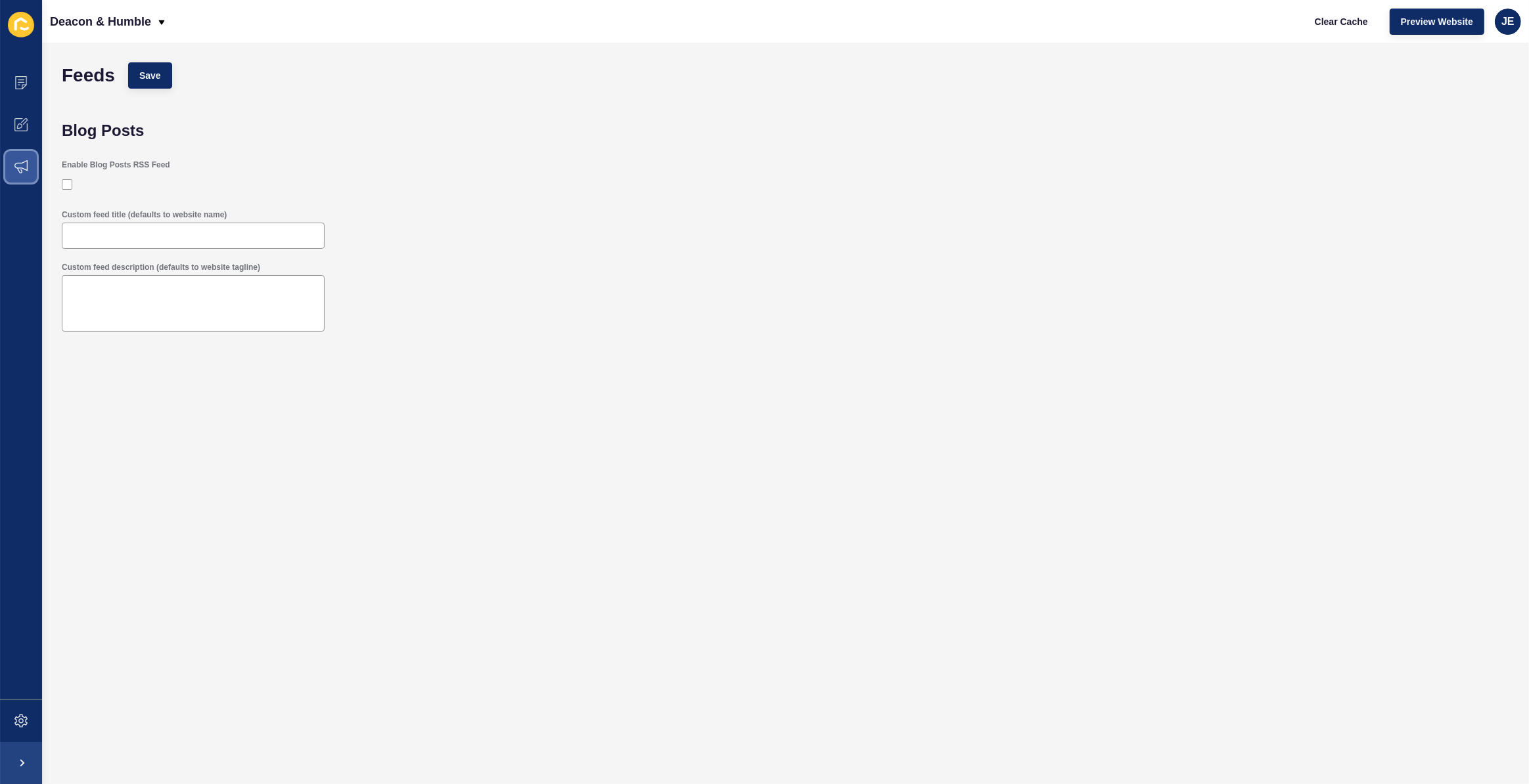
click at [15, 173] on span at bounding box center [21, 166] width 42 height 42
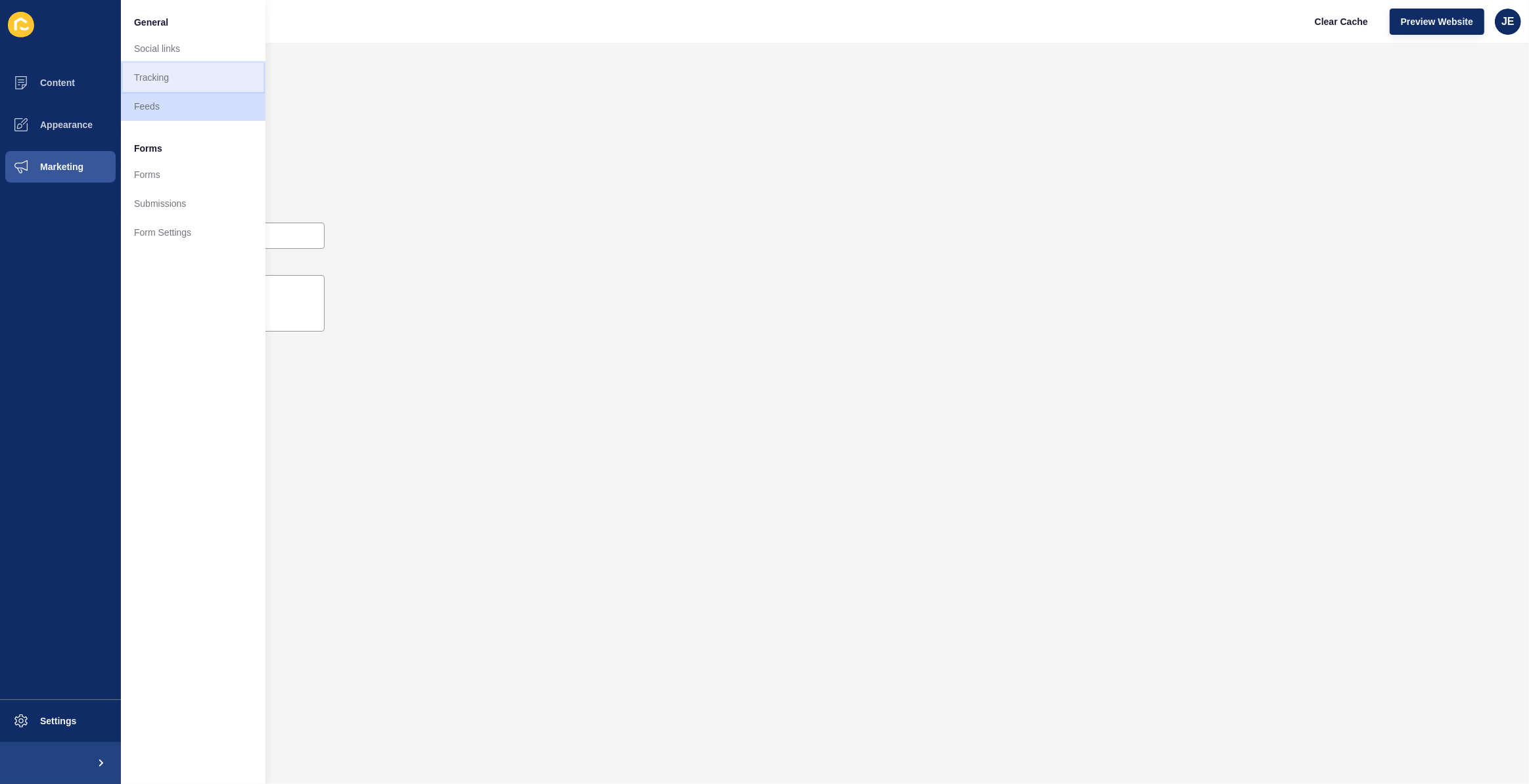
click at [178, 72] on link "Tracking" at bounding box center [192, 77] width 144 height 29
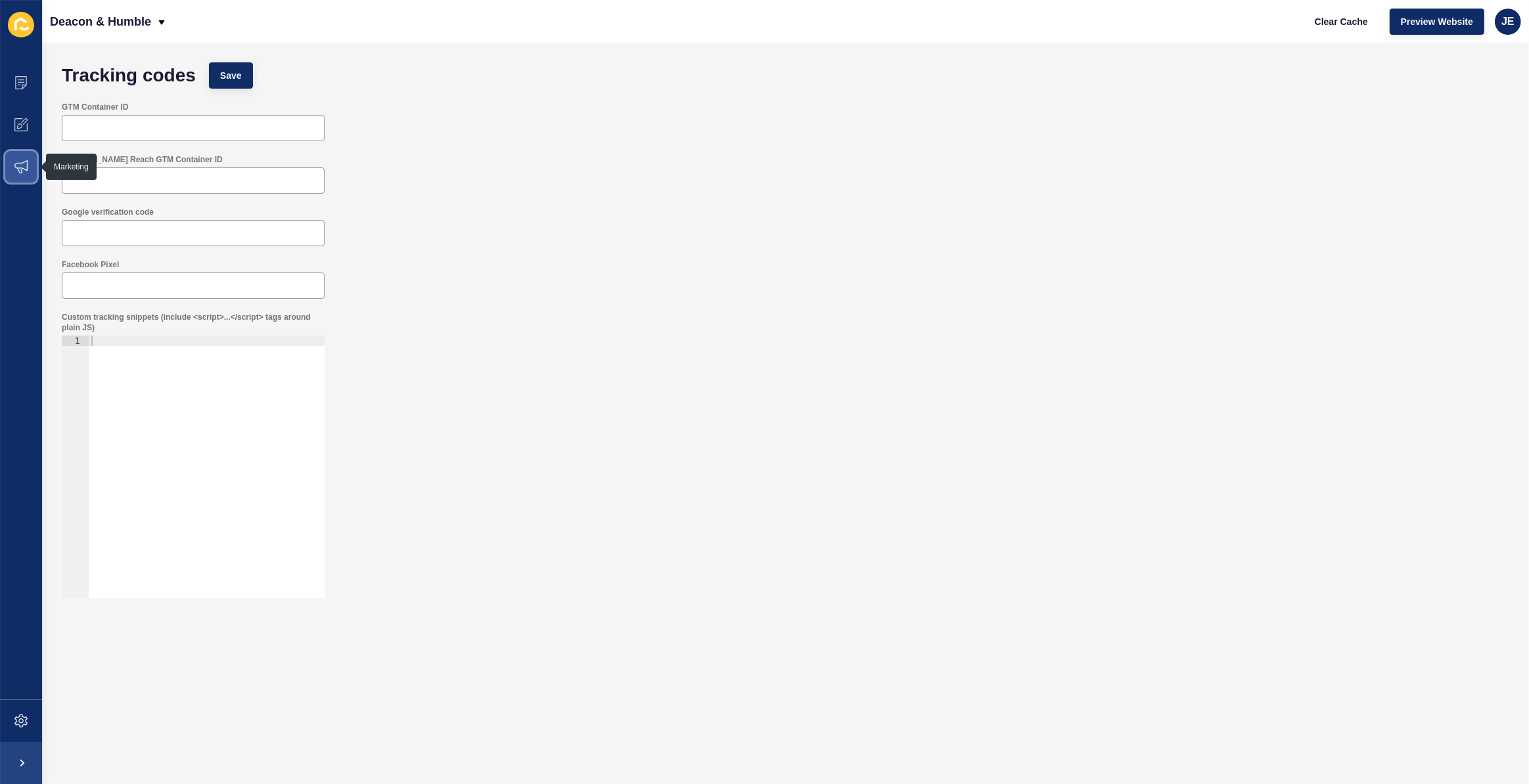
click at [16, 161] on icon at bounding box center [21, 167] width 13 height 13
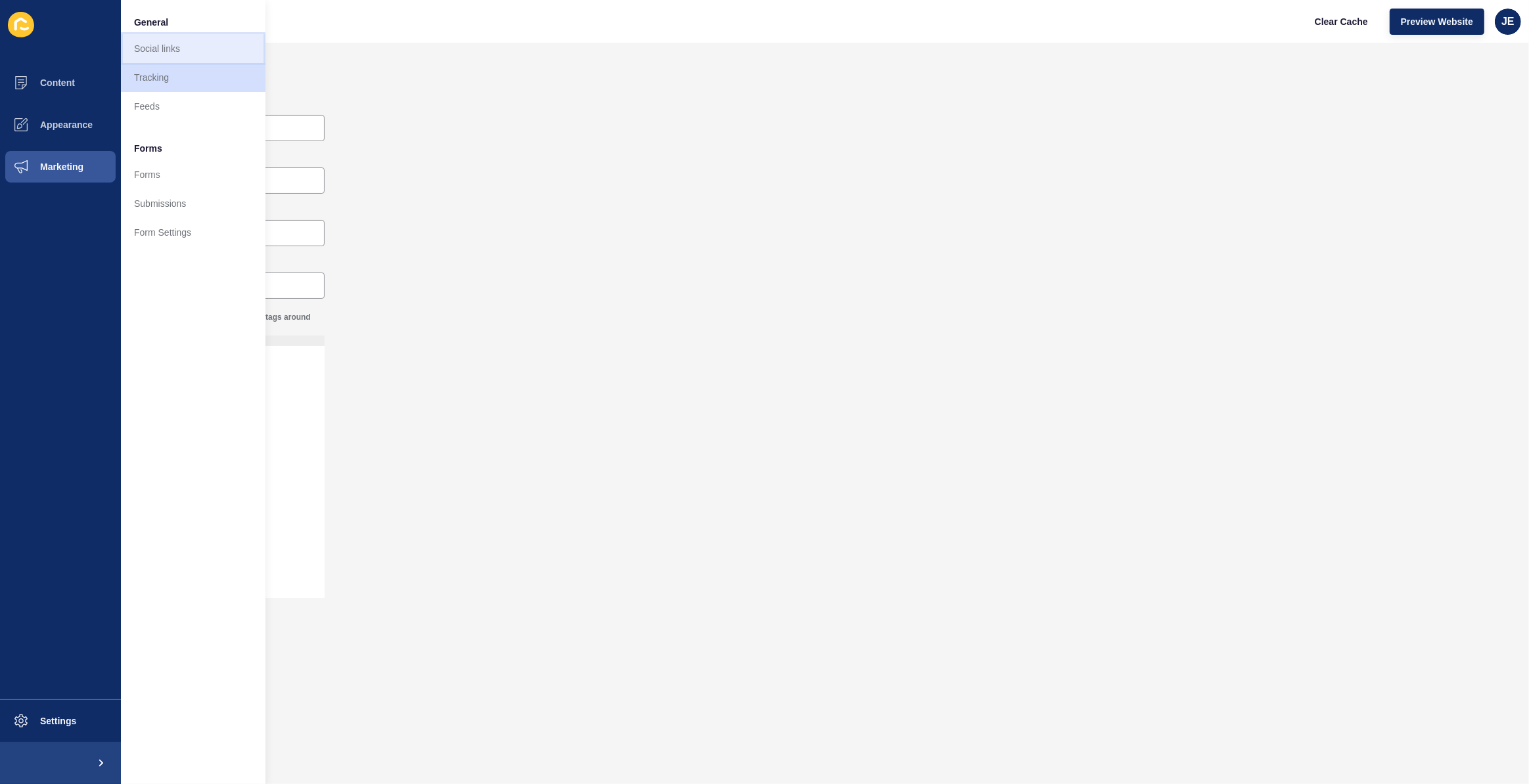
click at [172, 44] on link "Social links" at bounding box center [192, 48] width 144 height 29
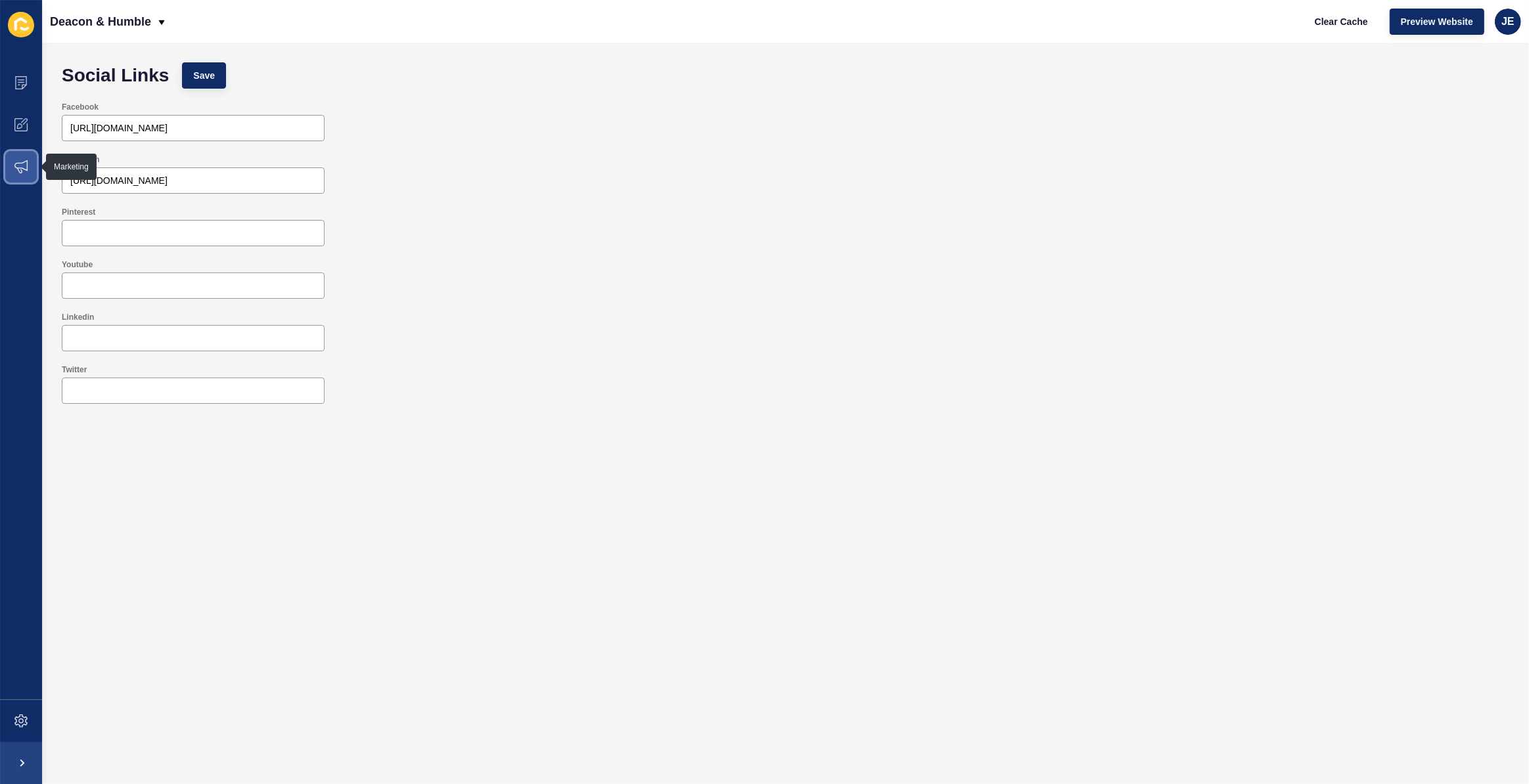
click at [10, 171] on span at bounding box center [21, 166] width 42 height 42
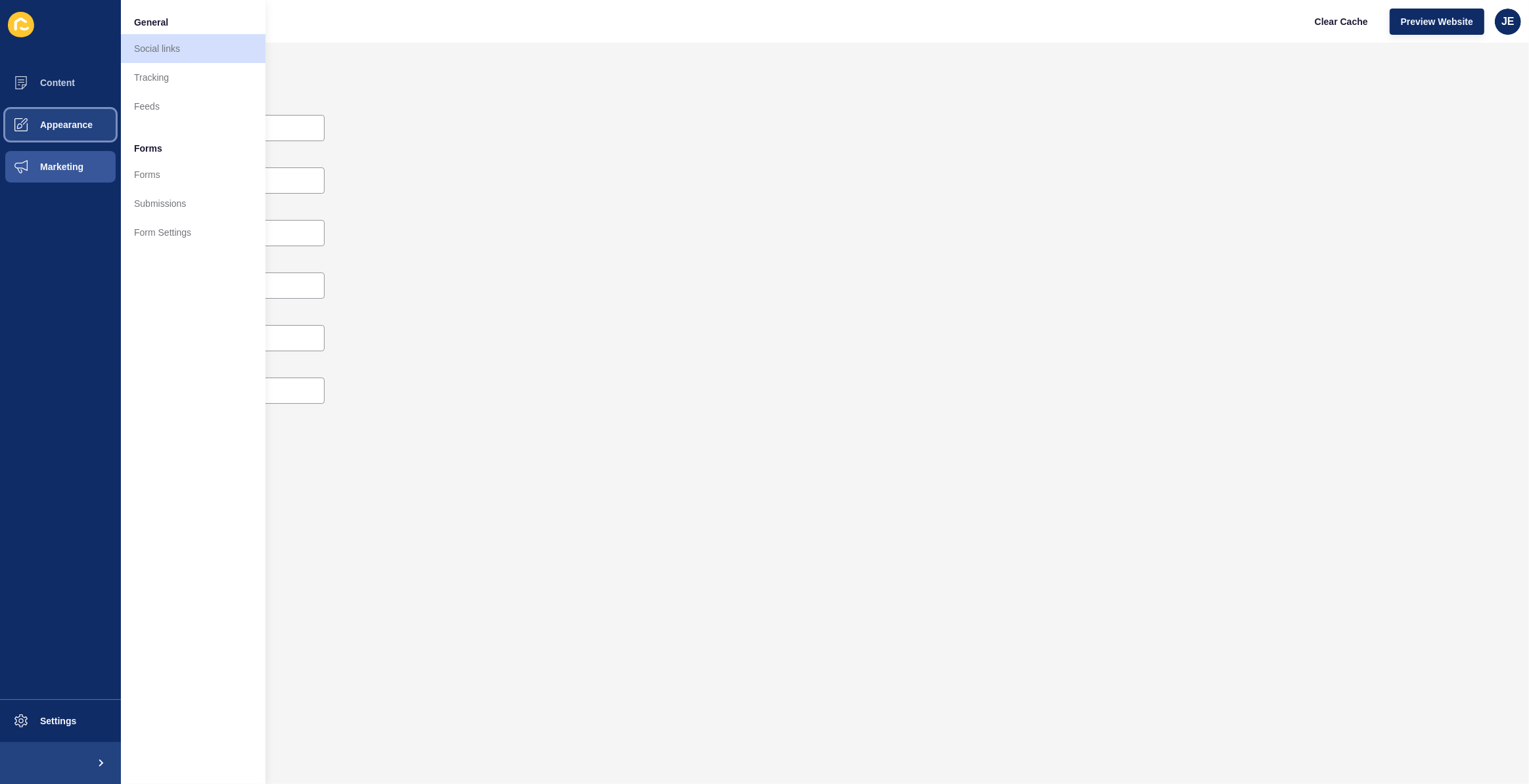
click at [49, 125] on span "Appearance" at bounding box center [45, 125] width 95 height 10
click at [59, 92] on button "Content" at bounding box center [60, 82] width 121 height 42
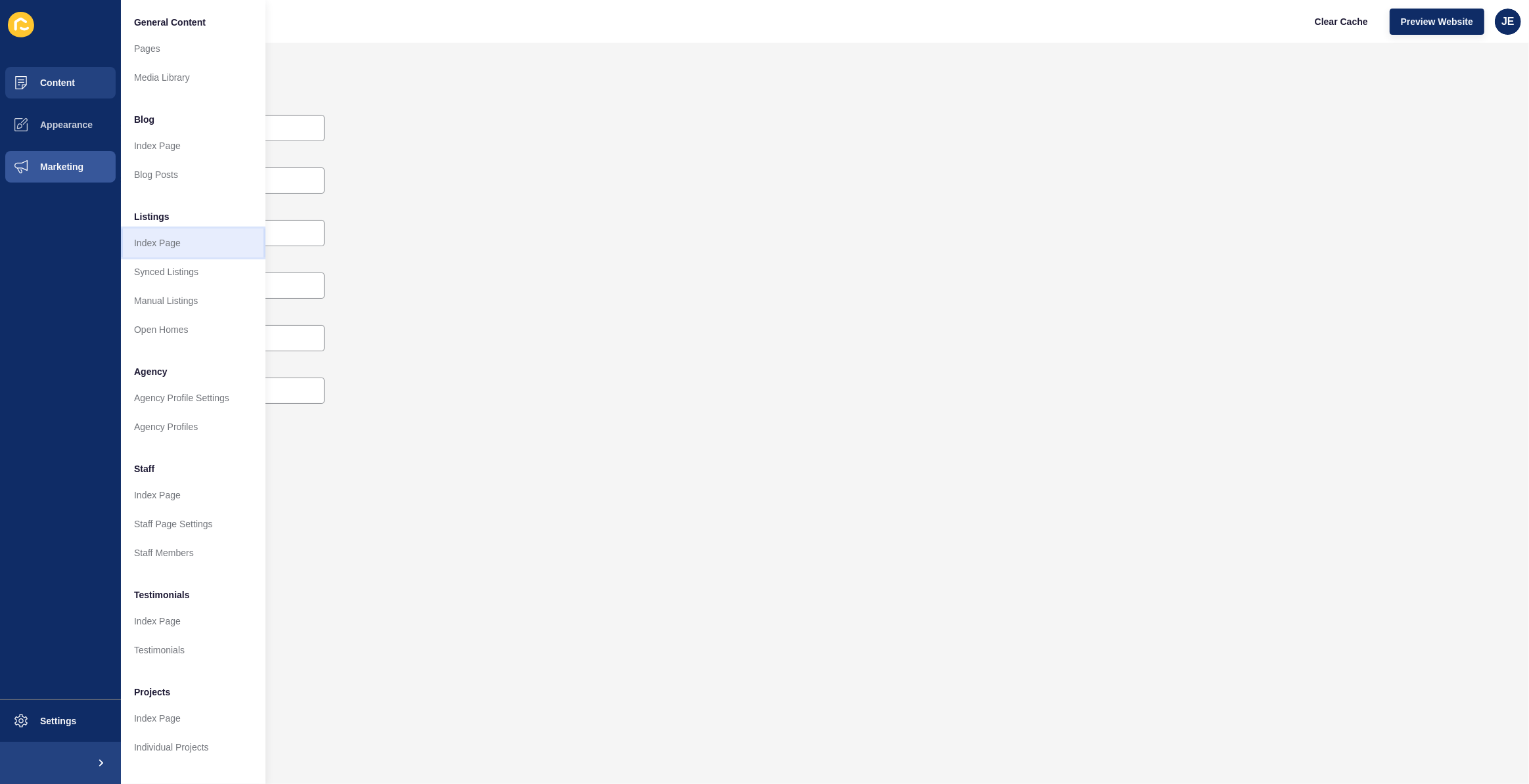
click at [172, 246] on link "Index Page" at bounding box center [192, 243] width 144 height 29
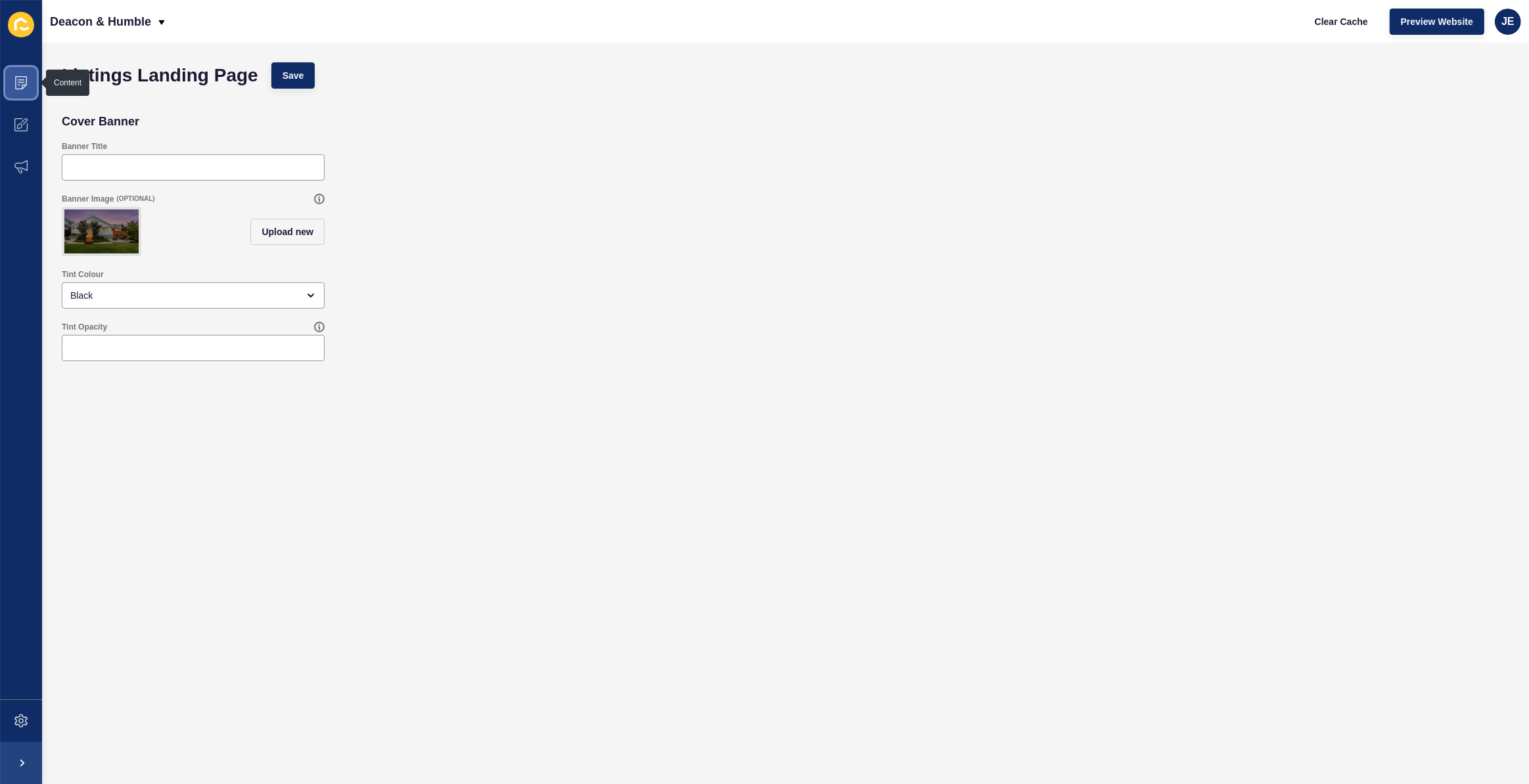
click at [20, 78] on icon at bounding box center [21, 83] width 13 height 13
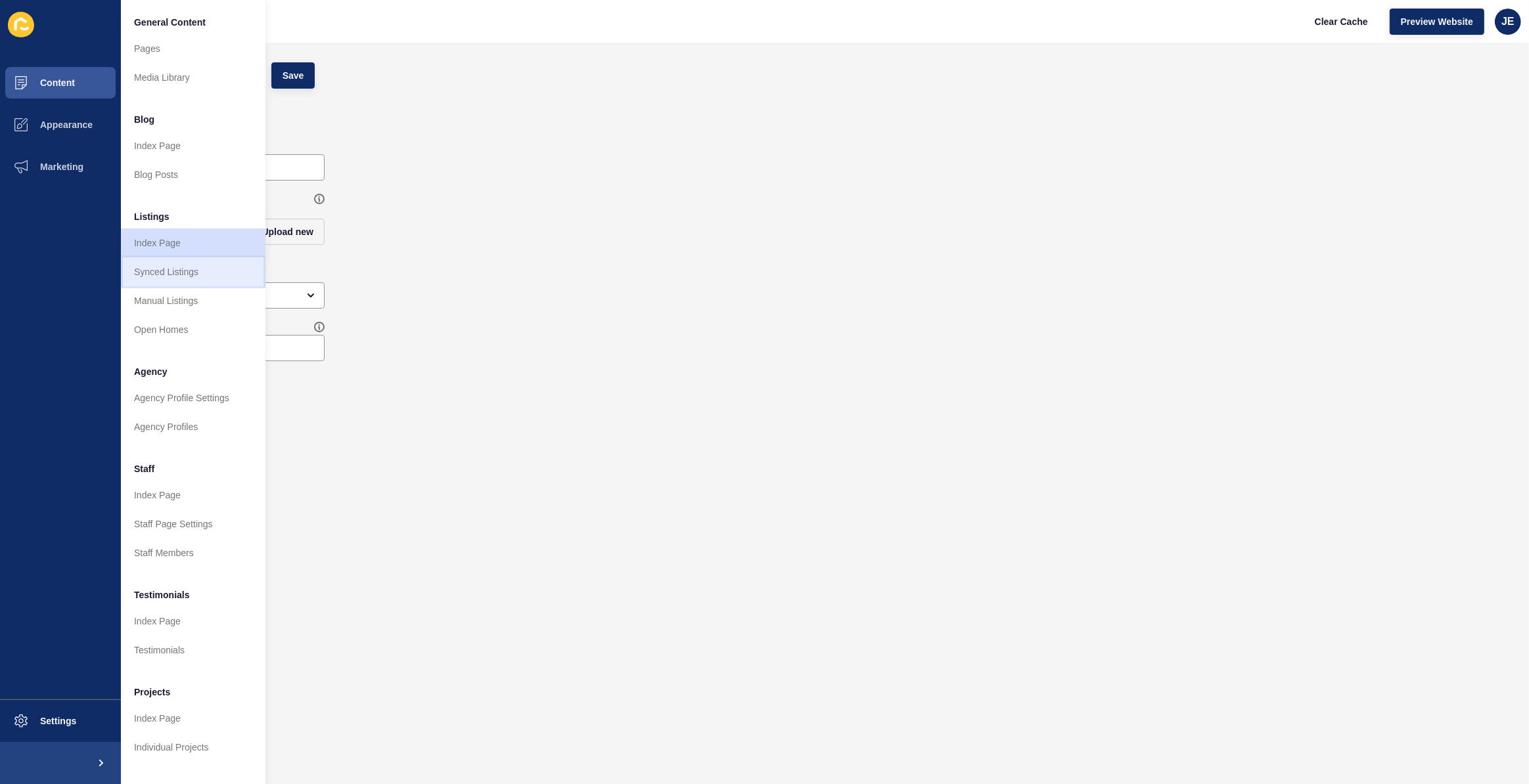
click at [184, 276] on link "Synced Listings" at bounding box center [192, 271] width 144 height 29
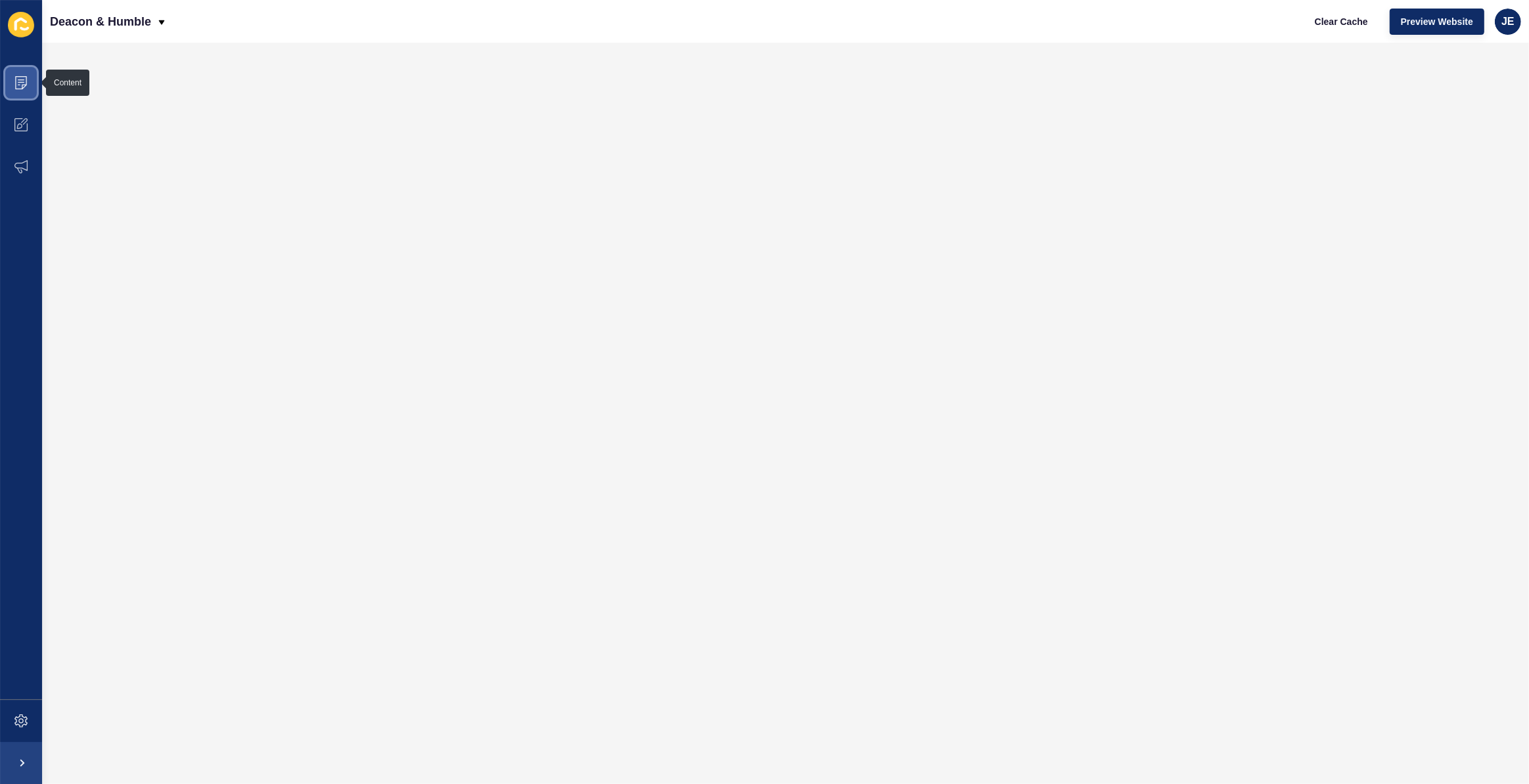
click at [16, 86] on icon at bounding box center [21, 83] width 13 height 13
click at [9, 126] on span at bounding box center [21, 124] width 42 height 42
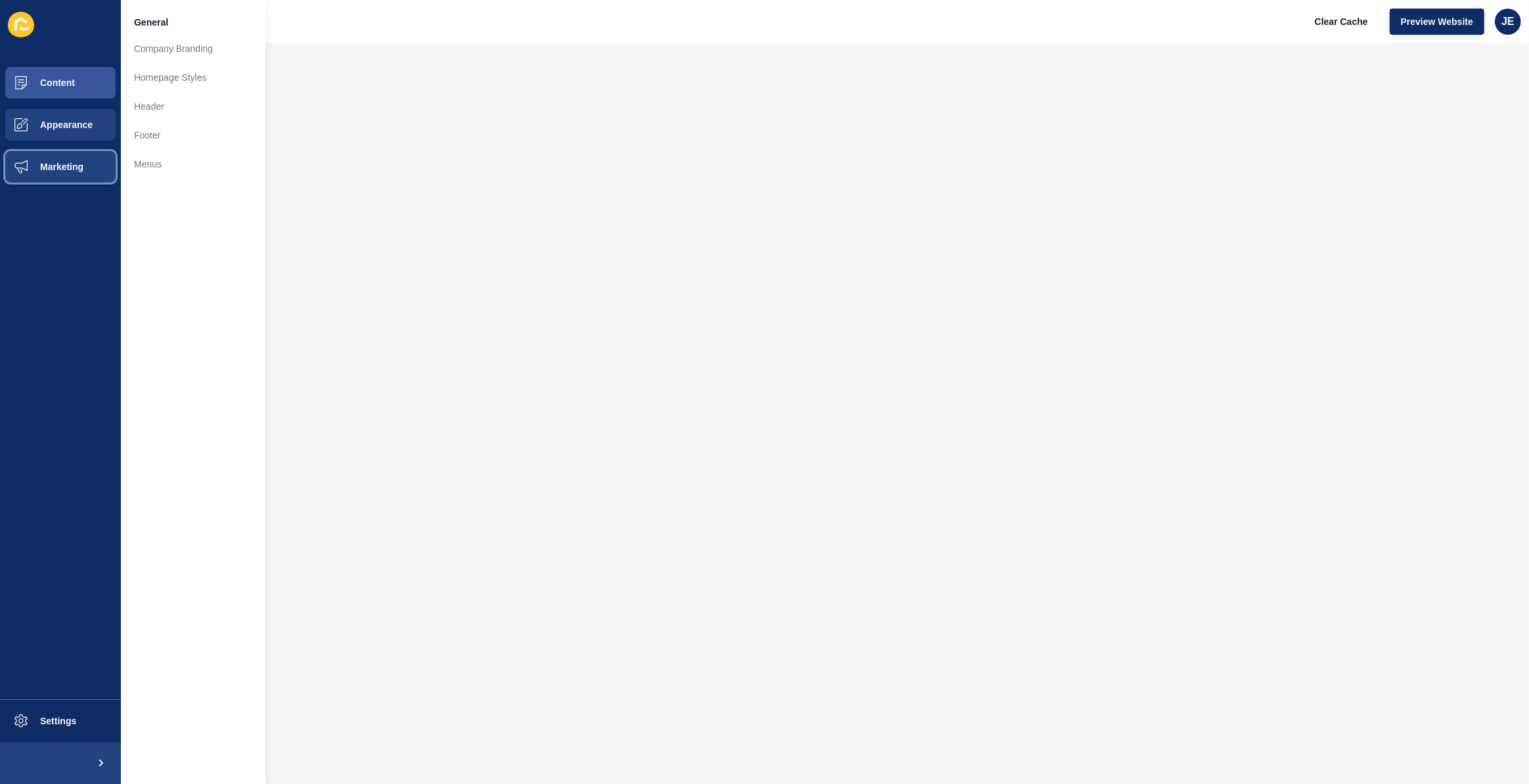
click at [70, 174] on button "Marketing" at bounding box center [60, 166] width 121 height 42
click at [38, 717] on span "Settings" at bounding box center [37, 721] width 78 height 10
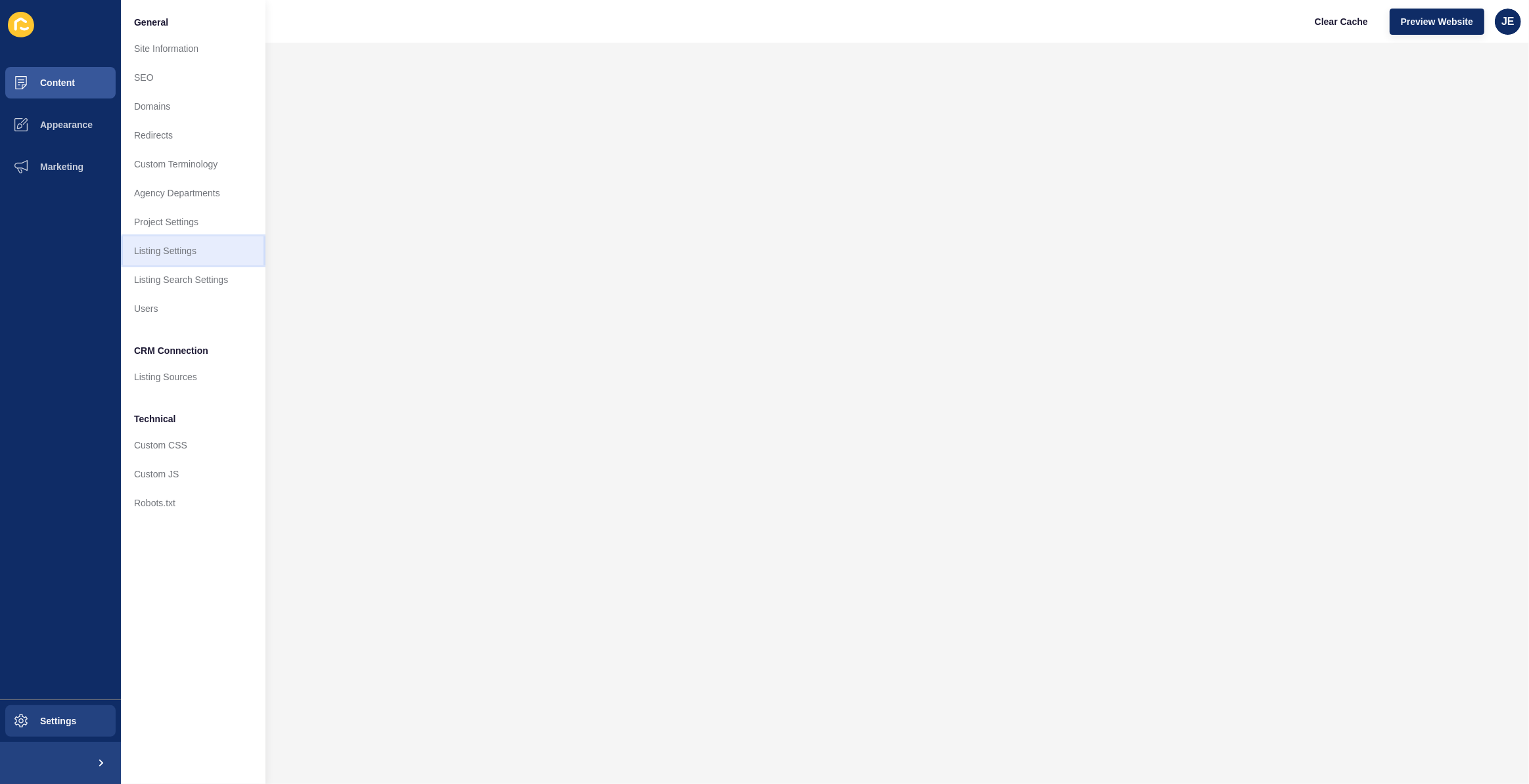
click at [184, 252] on link "Listing Settings" at bounding box center [192, 251] width 144 height 29
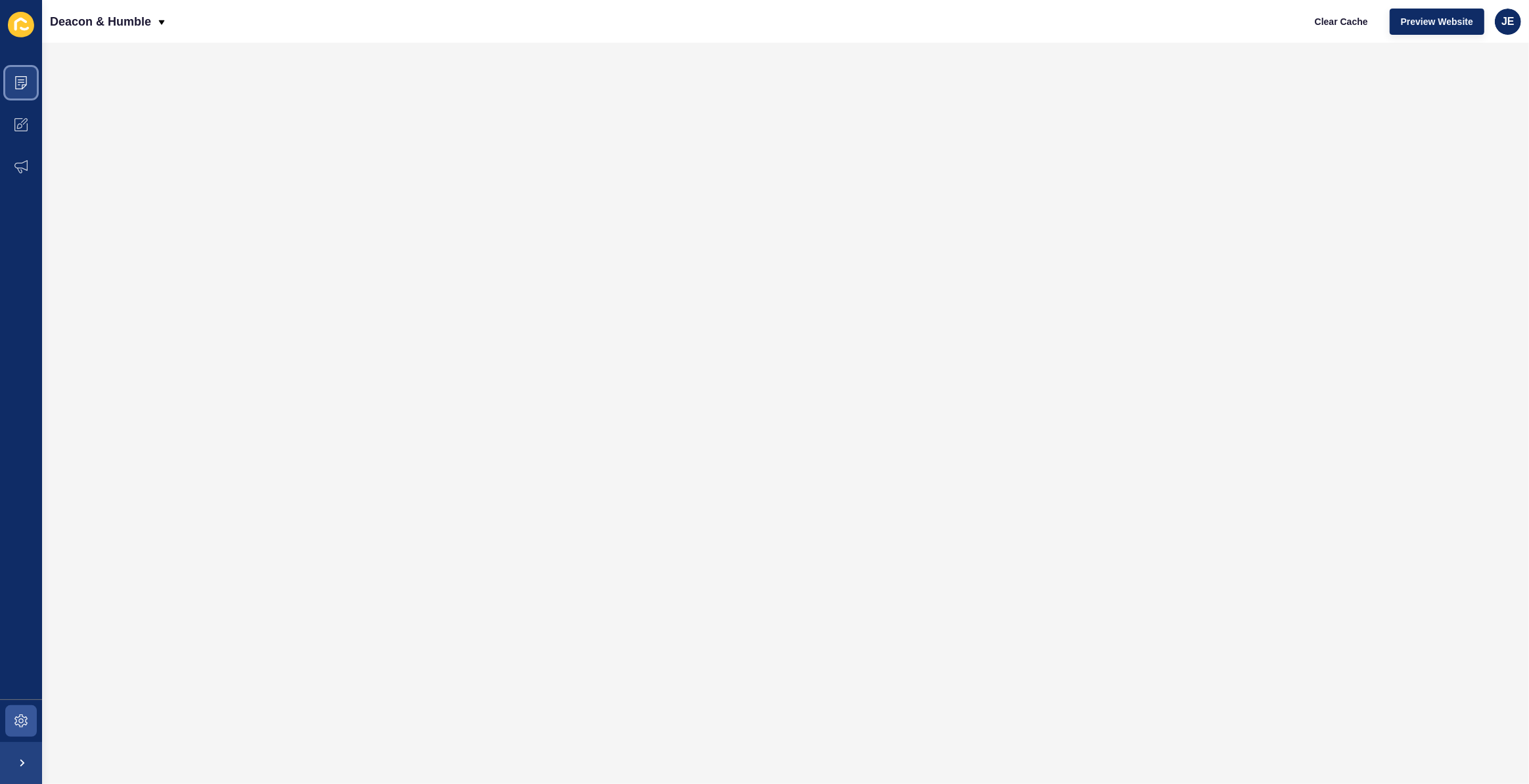
click at [17, 96] on span at bounding box center [21, 82] width 42 height 42
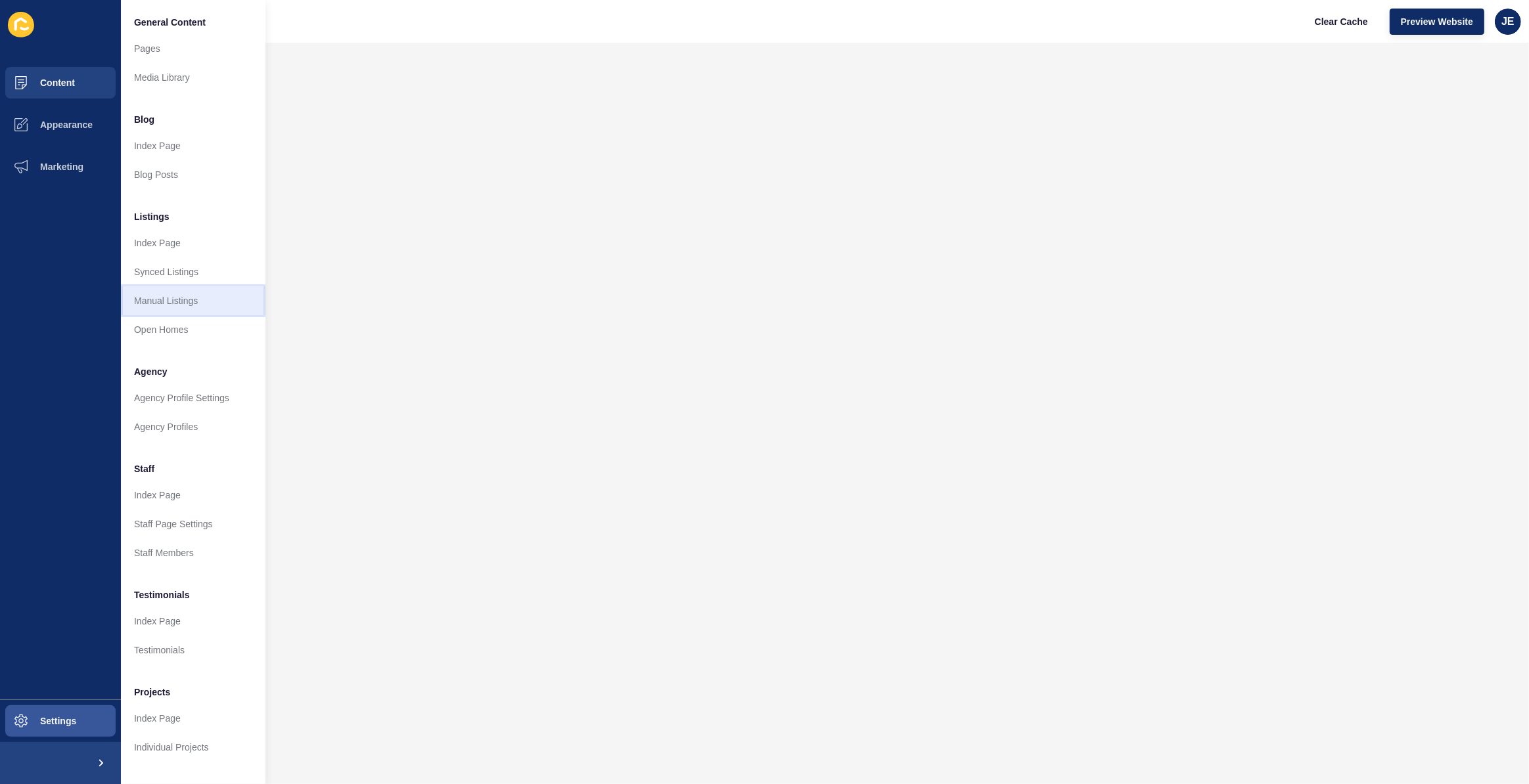
click at [184, 297] on link "Manual Listings" at bounding box center [192, 300] width 144 height 29
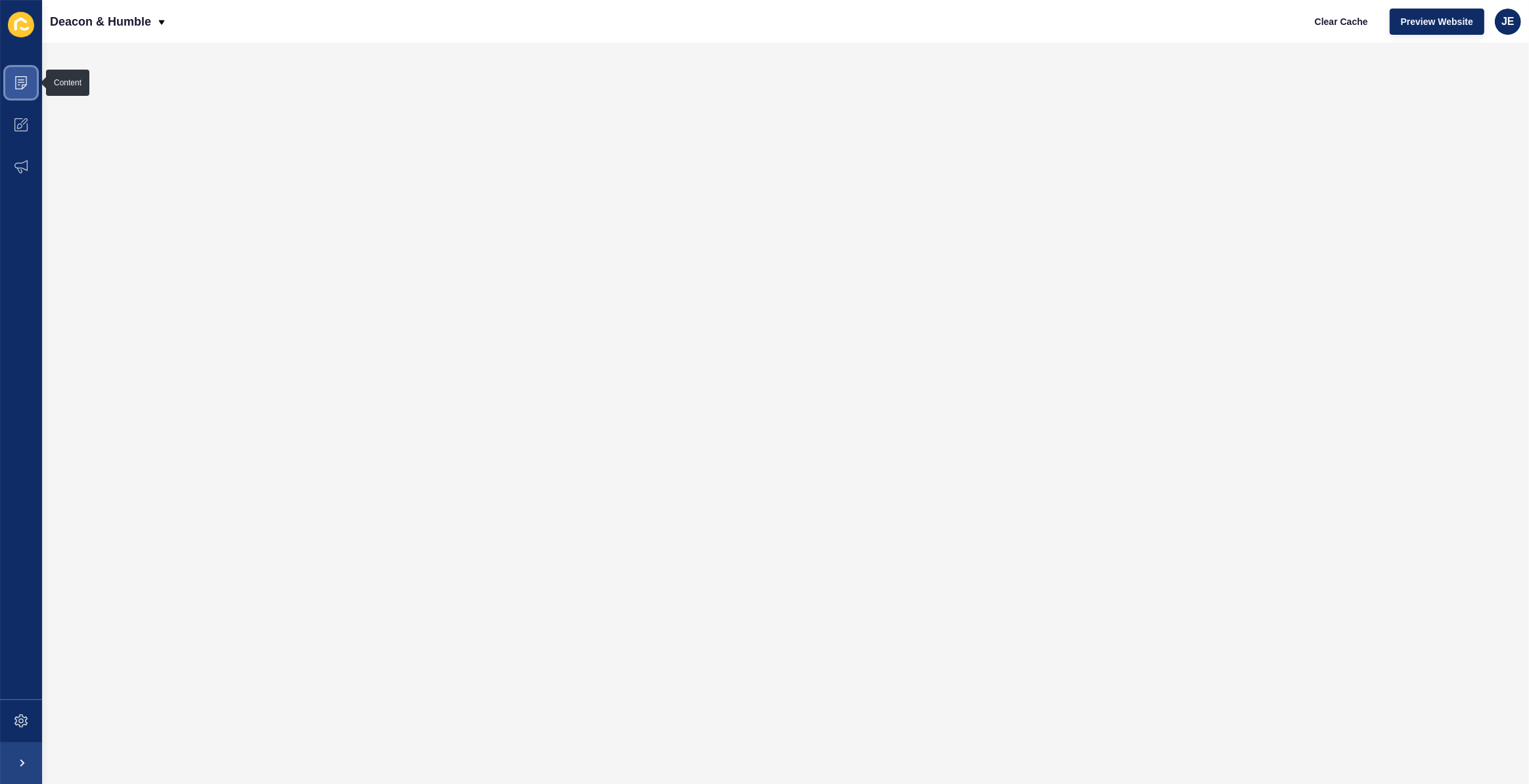
click at [23, 81] on icon at bounding box center [21, 83] width 13 height 13
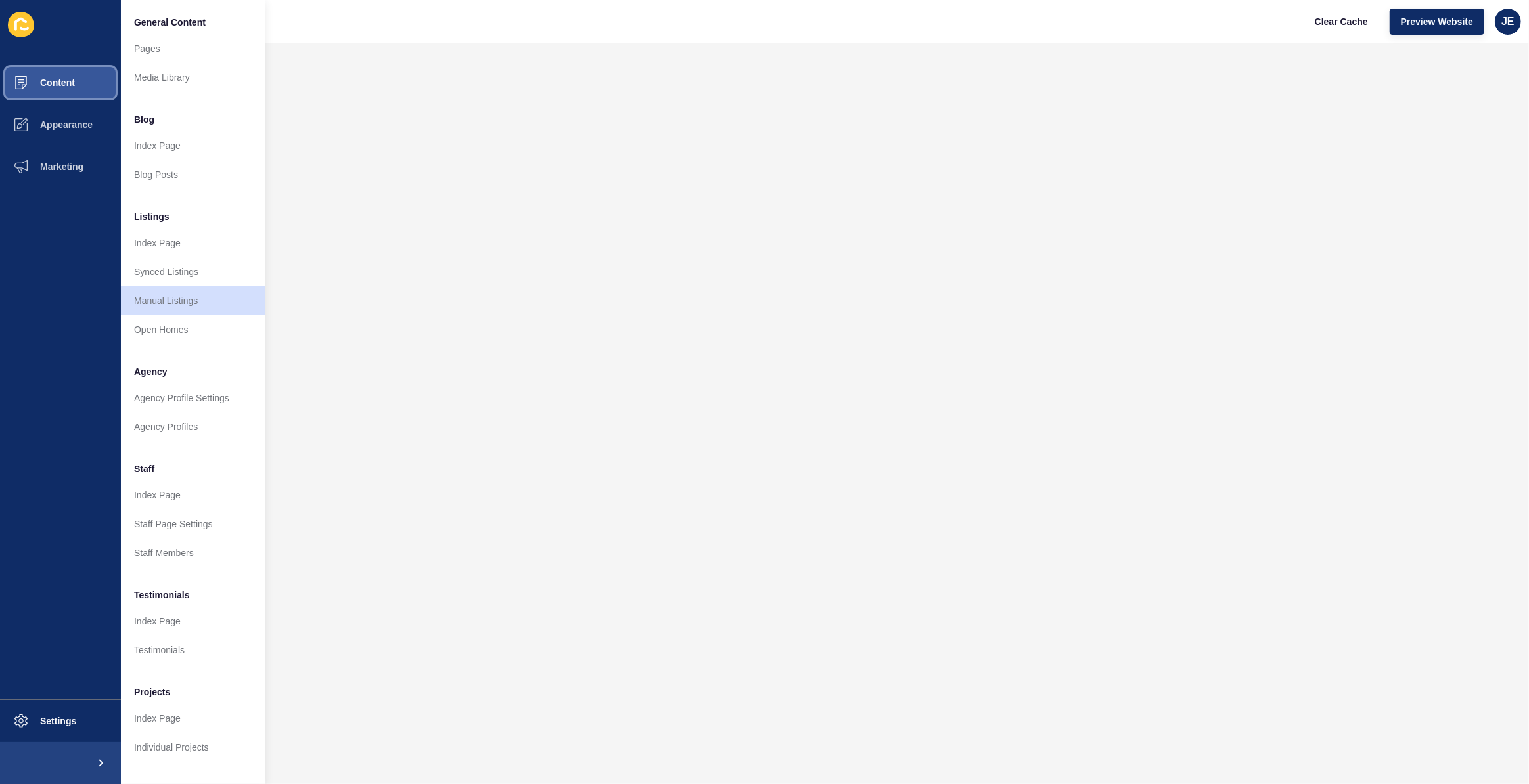
click at [79, 83] on button "Content" at bounding box center [60, 82] width 121 height 42
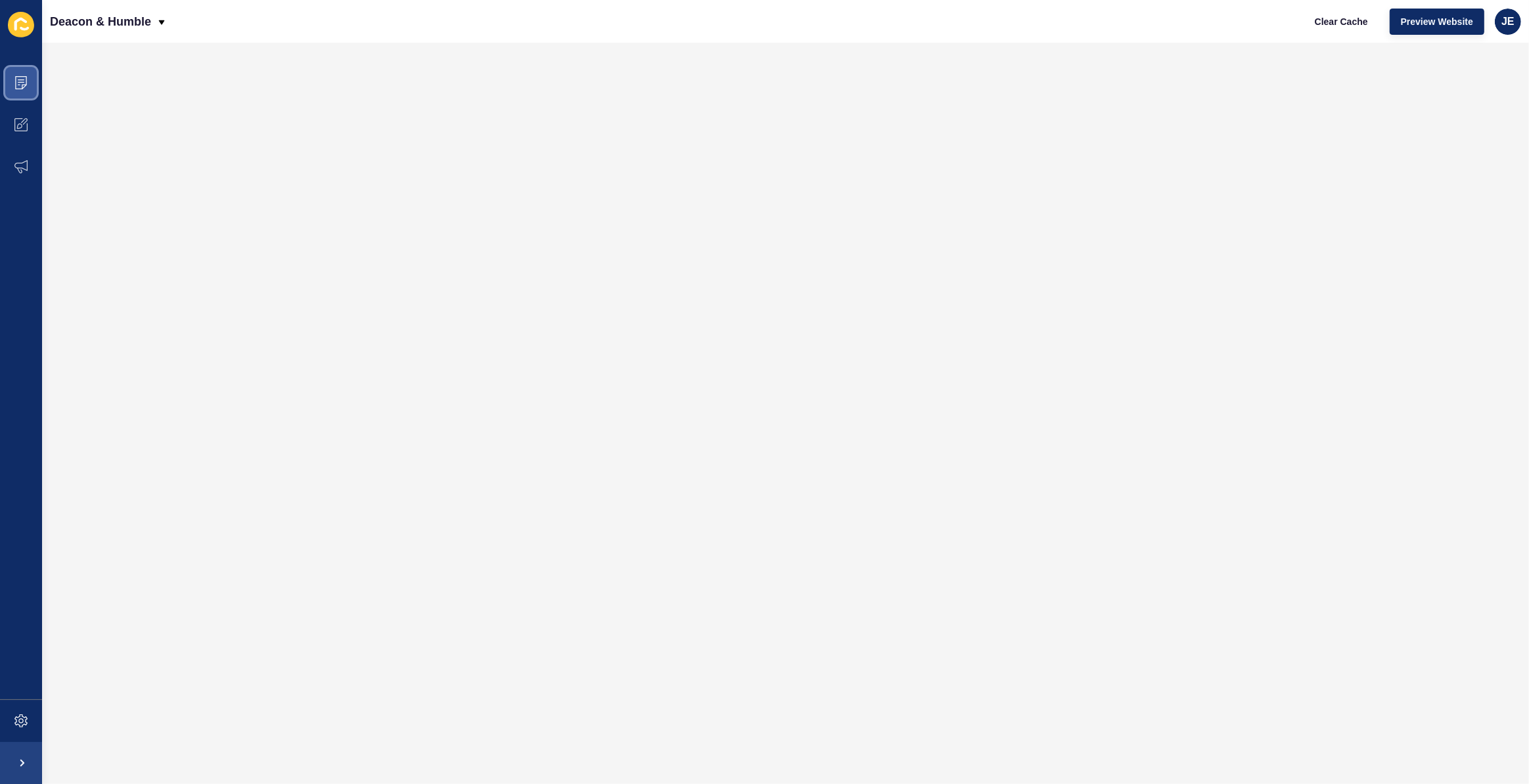
click at [22, 90] on span at bounding box center [21, 82] width 42 height 42
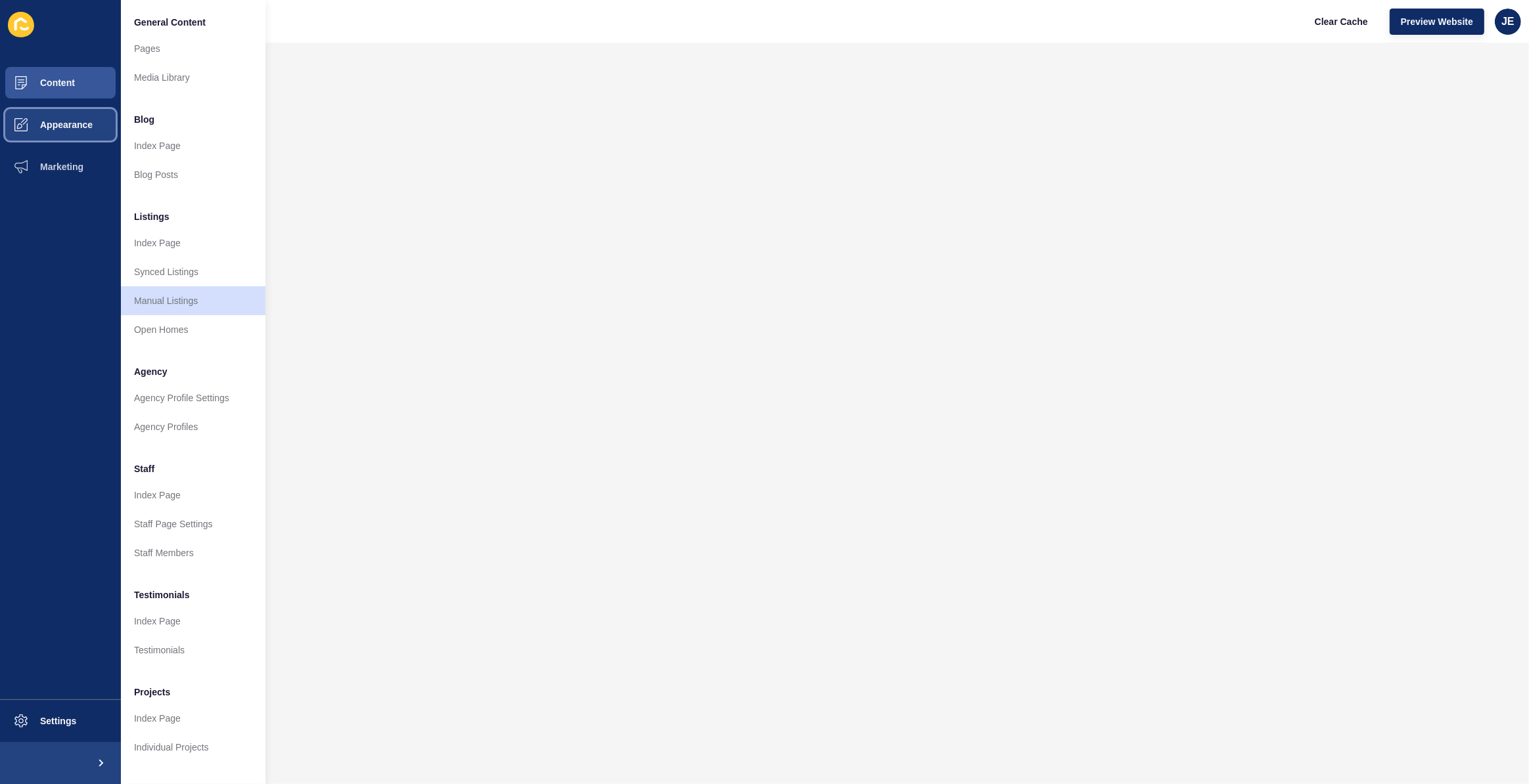
click at [54, 120] on span "Appearance" at bounding box center [45, 125] width 95 height 10
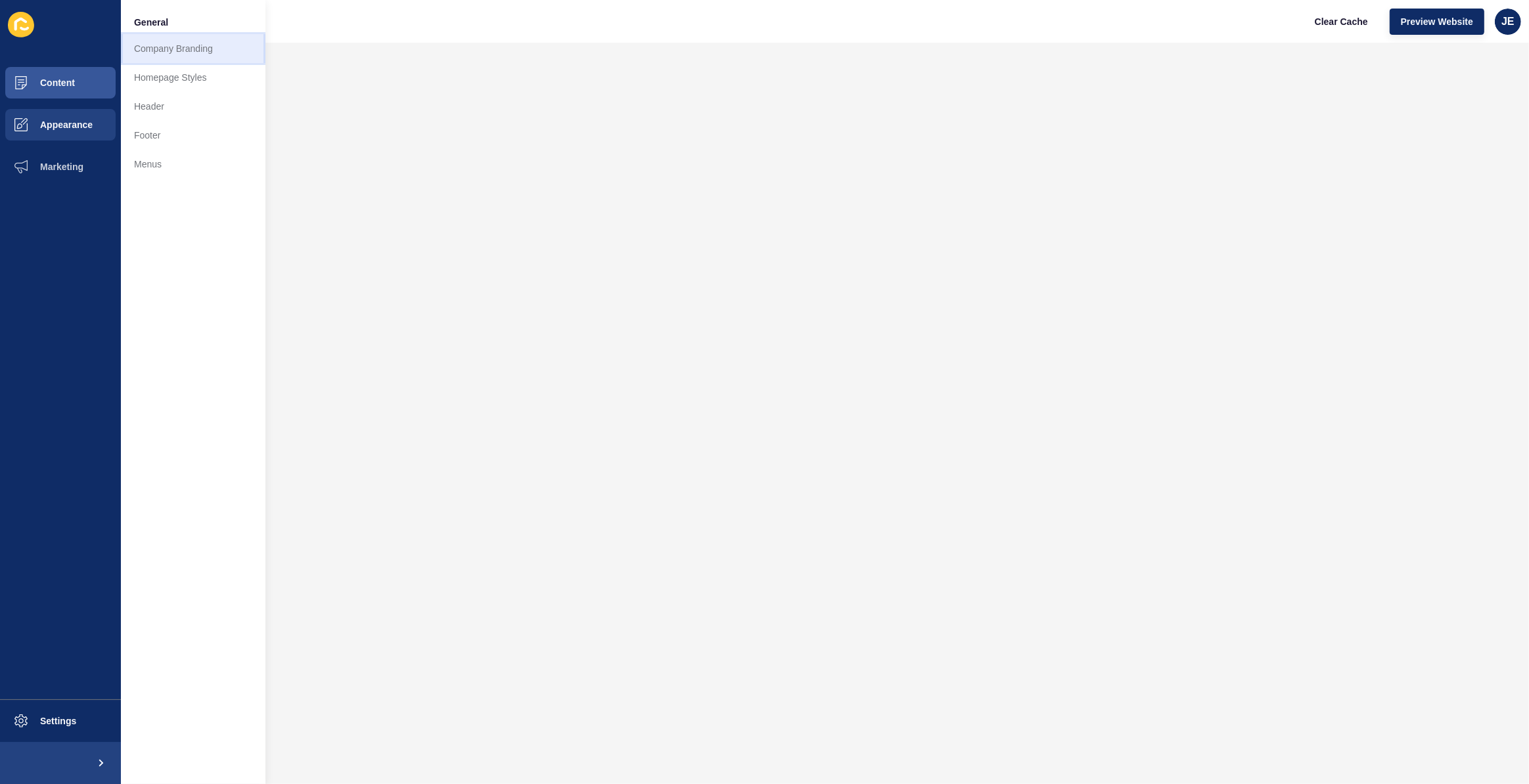
click at [196, 55] on link "Company Branding" at bounding box center [192, 48] width 144 height 29
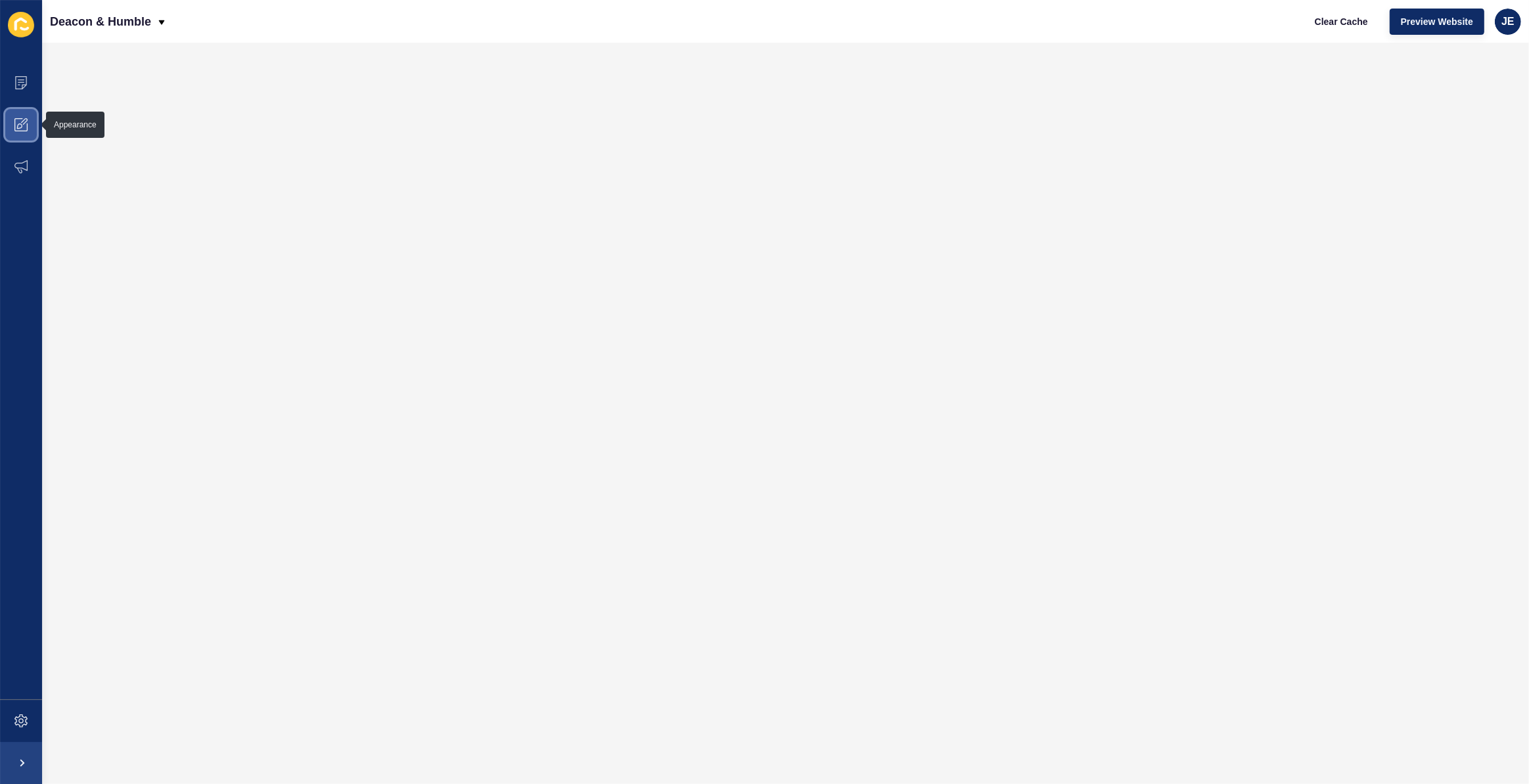
click at [20, 129] on icon at bounding box center [21, 125] width 13 height 13
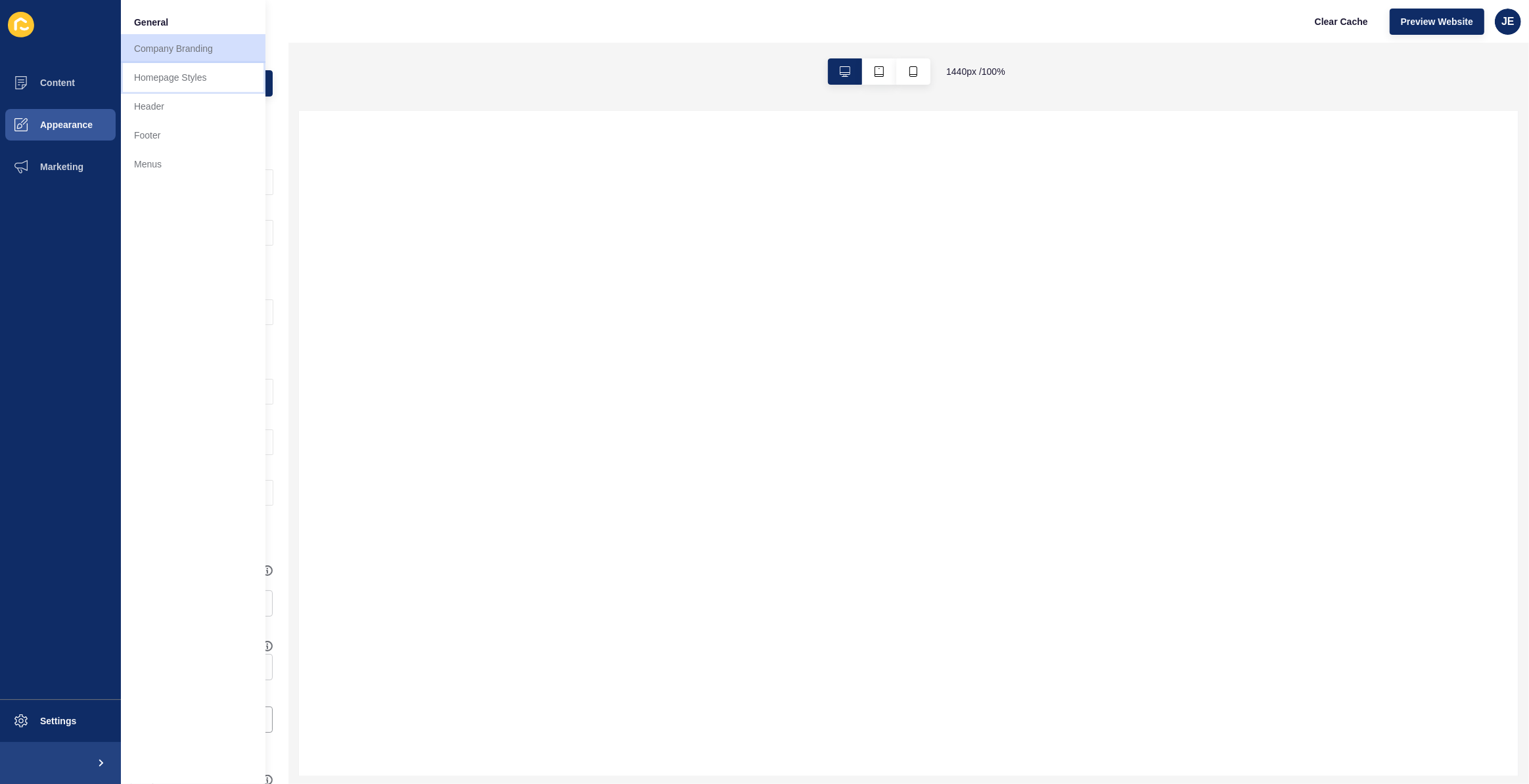
click at [204, 75] on link "Homepage Styles" at bounding box center [192, 77] width 144 height 29
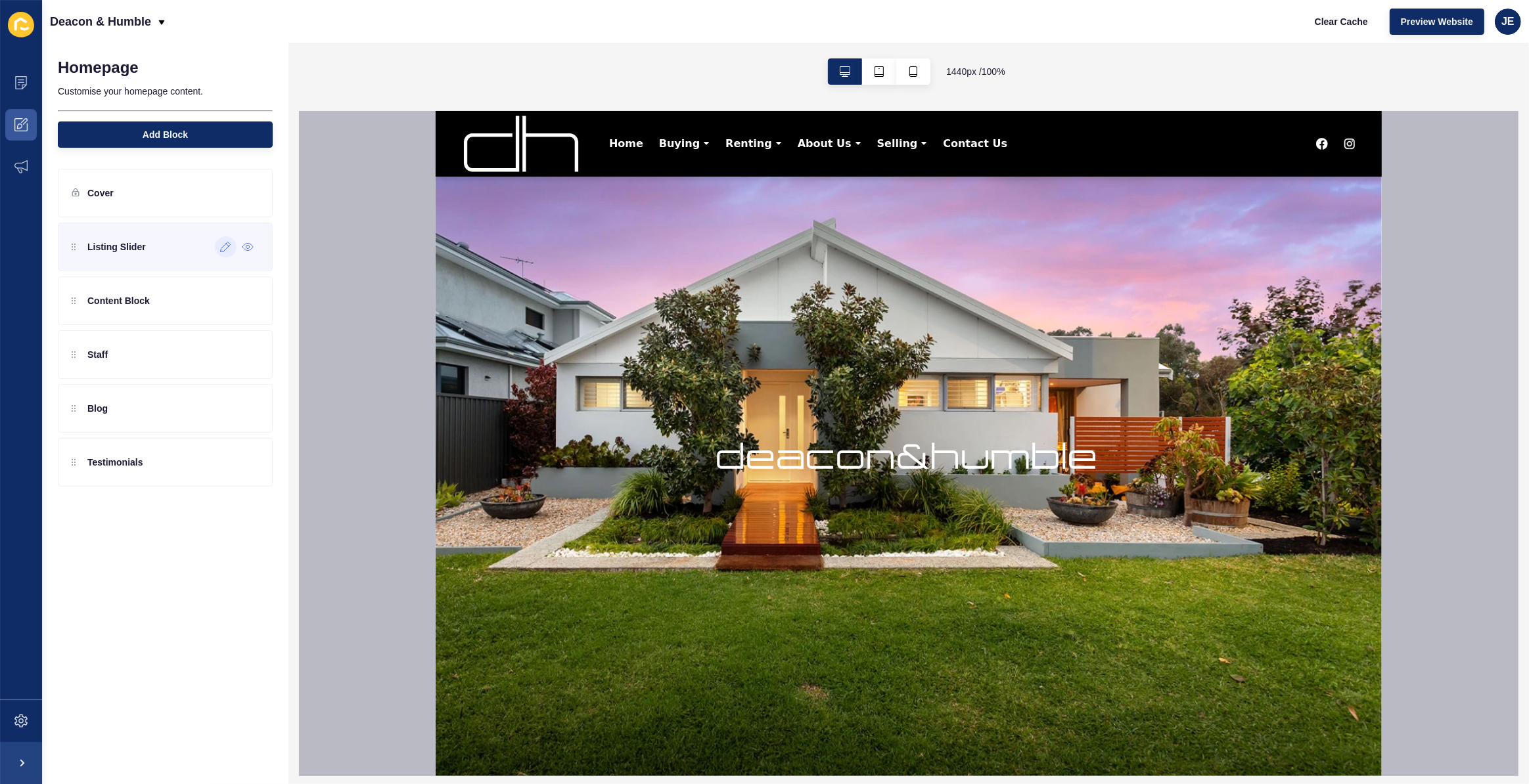
click at [222, 243] on icon at bounding box center [225, 247] width 11 height 10
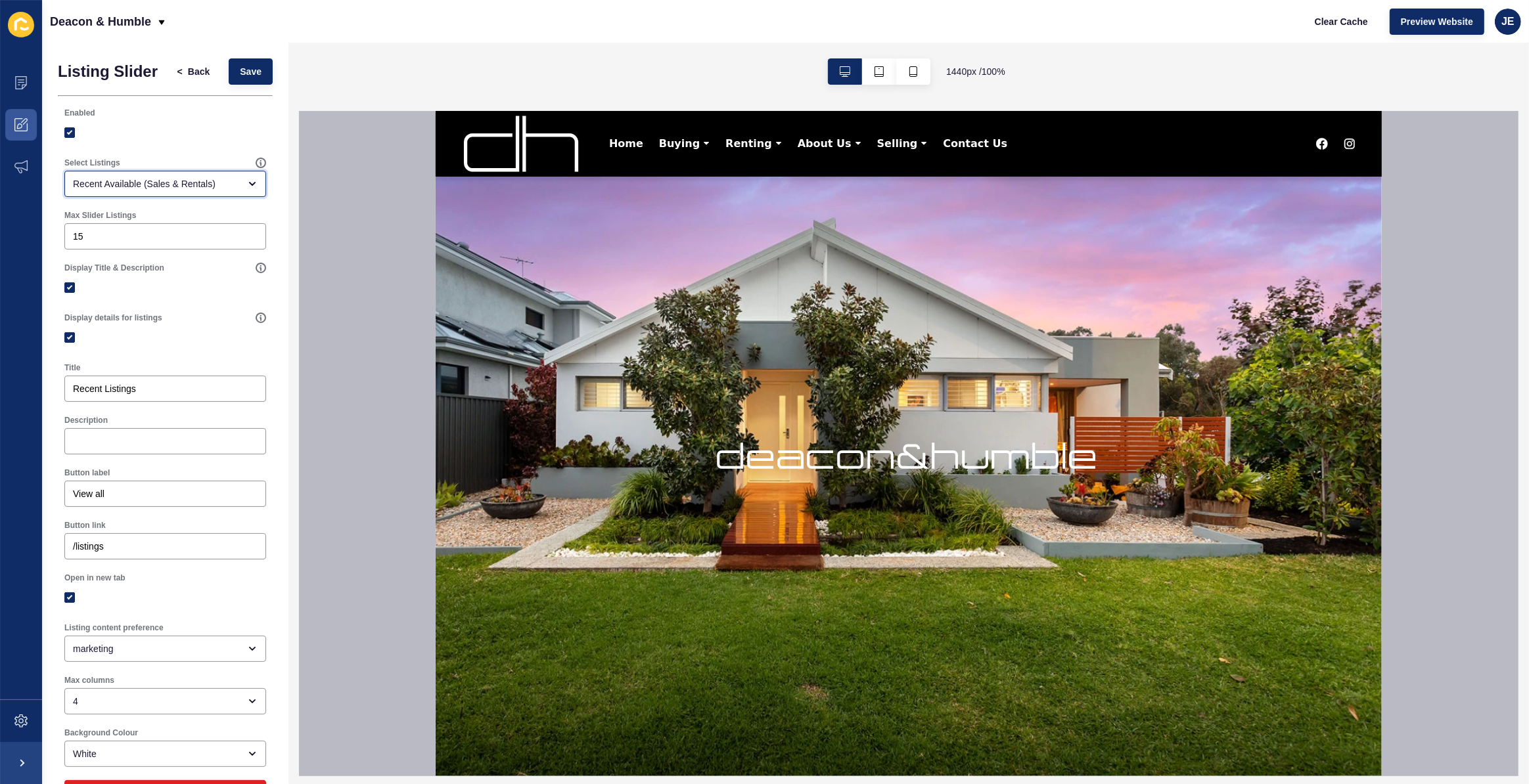
click at [186, 190] on div "Recent Available (Sales & Rentals)" at bounding box center [156, 184] width 167 height 13
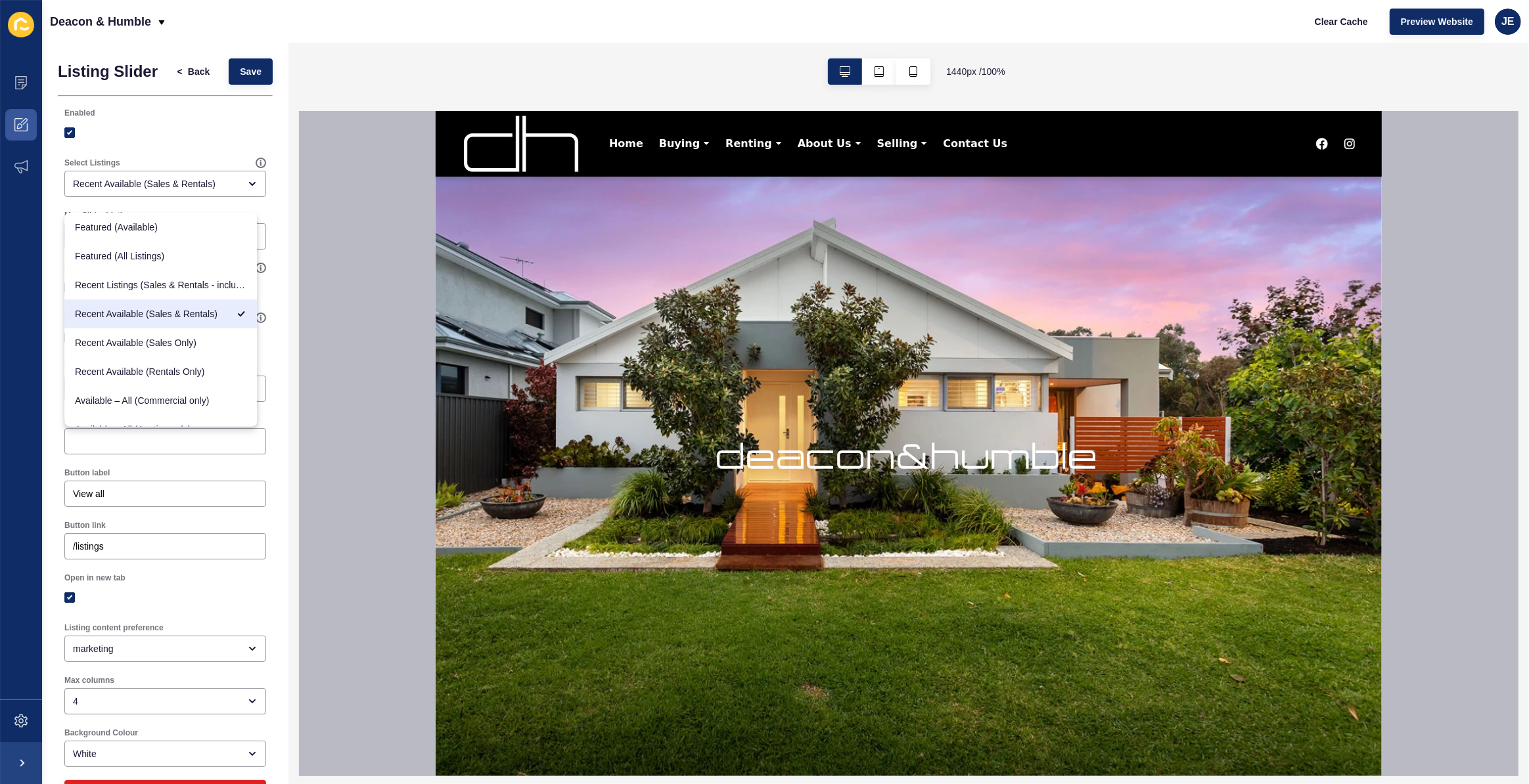
click at [354, 317] on div at bounding box center [909, 443] width 1220 height 665
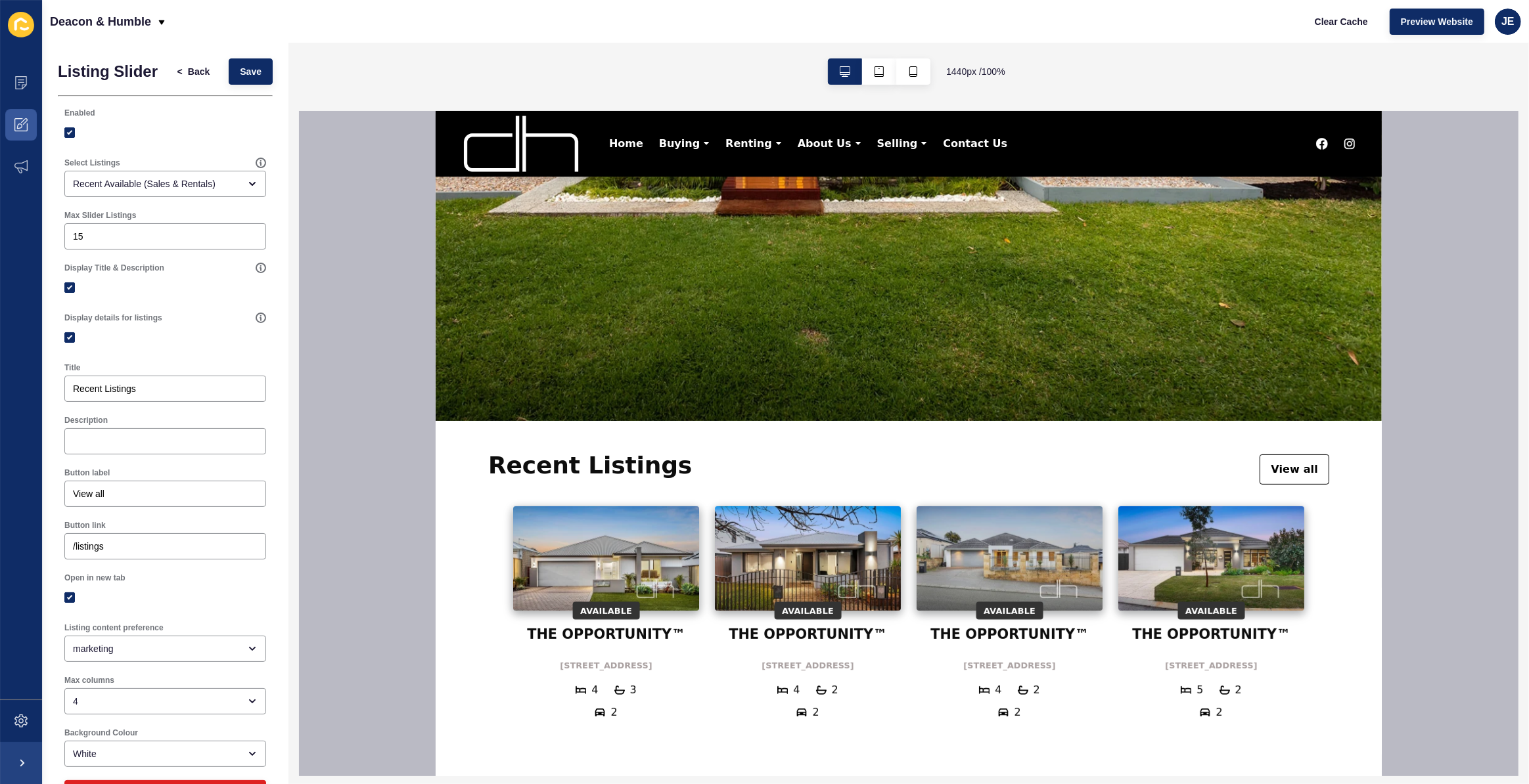
scroll to position [358, 0]
